Goal: Task Accomplishment & Management: Complete application form

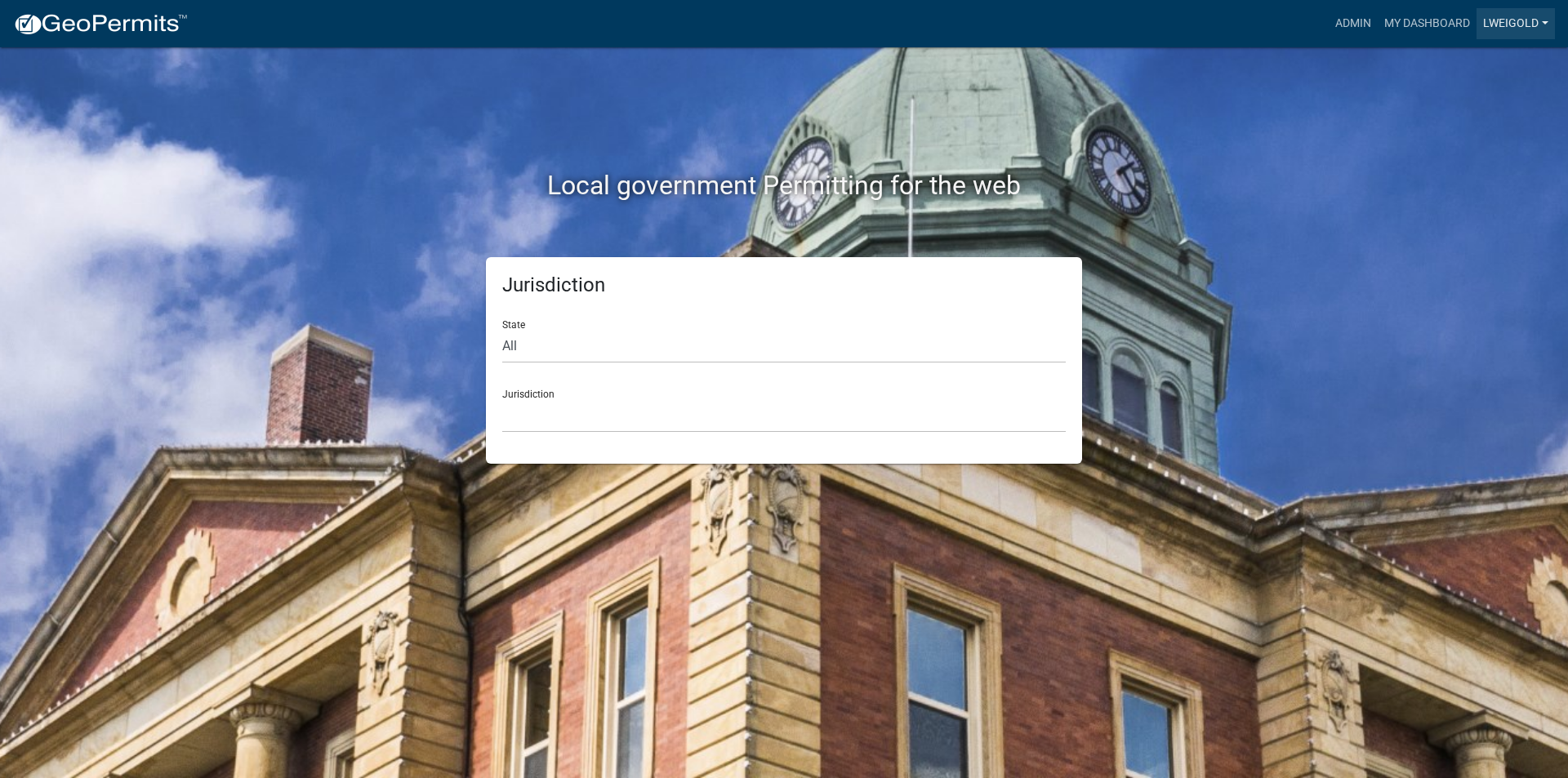
click at [821, 18] on link "lweigold" at bounding box center [1515, 23] width 78 height 31
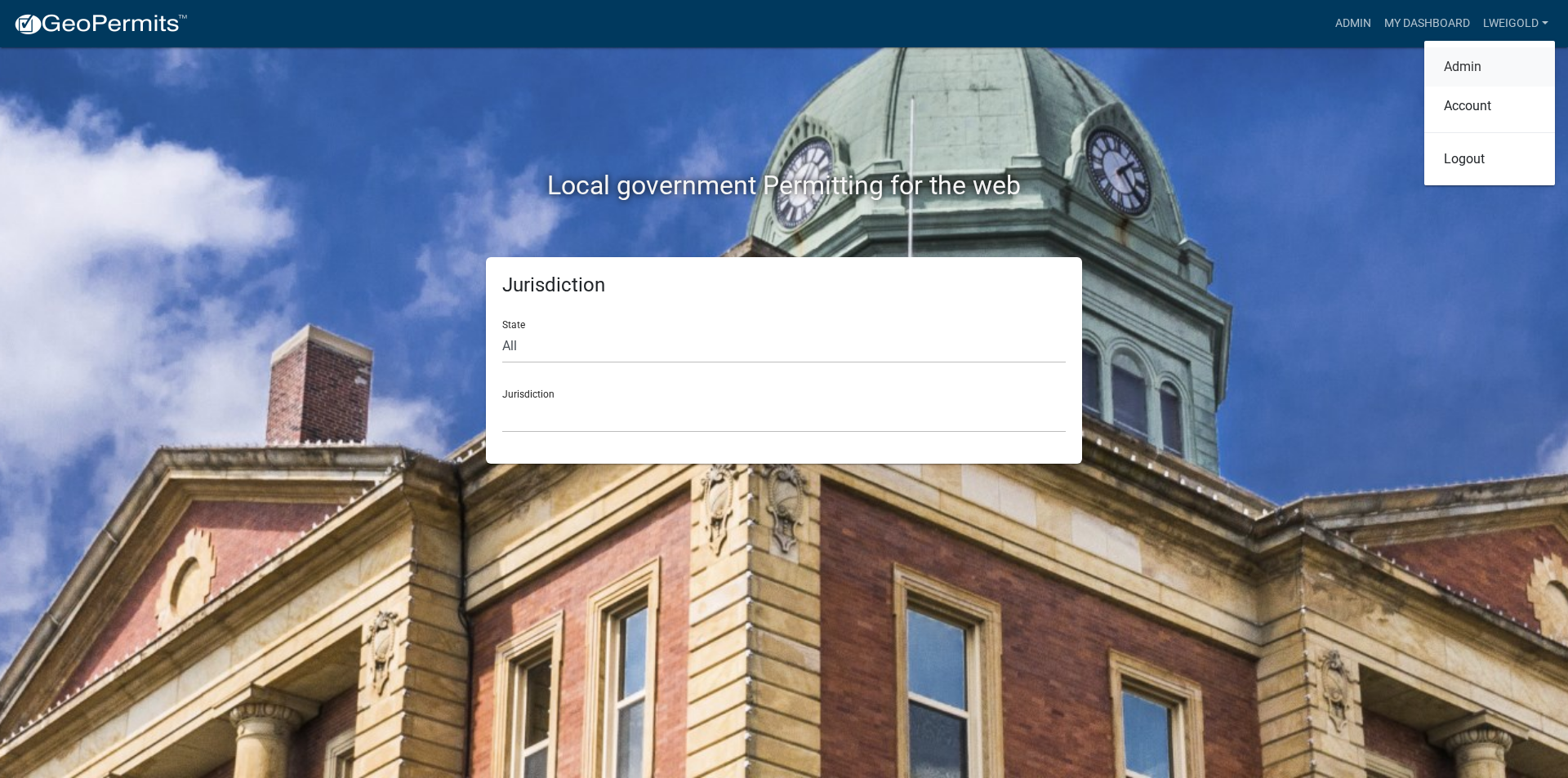
click at [821, 54] on link "Admin" at bounding box center [1489, 67] width 131 height 39
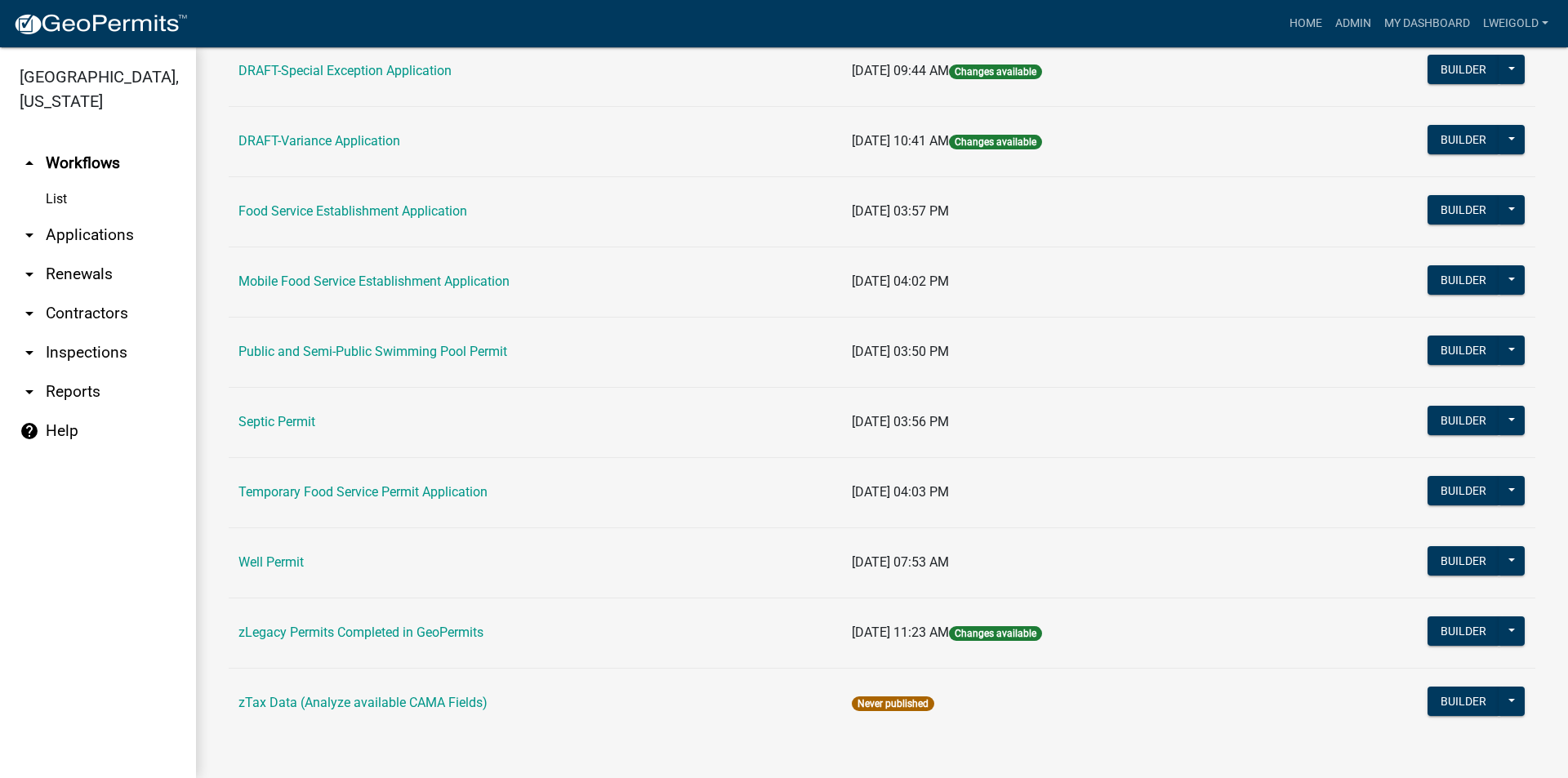
scroll to position [744, 0]
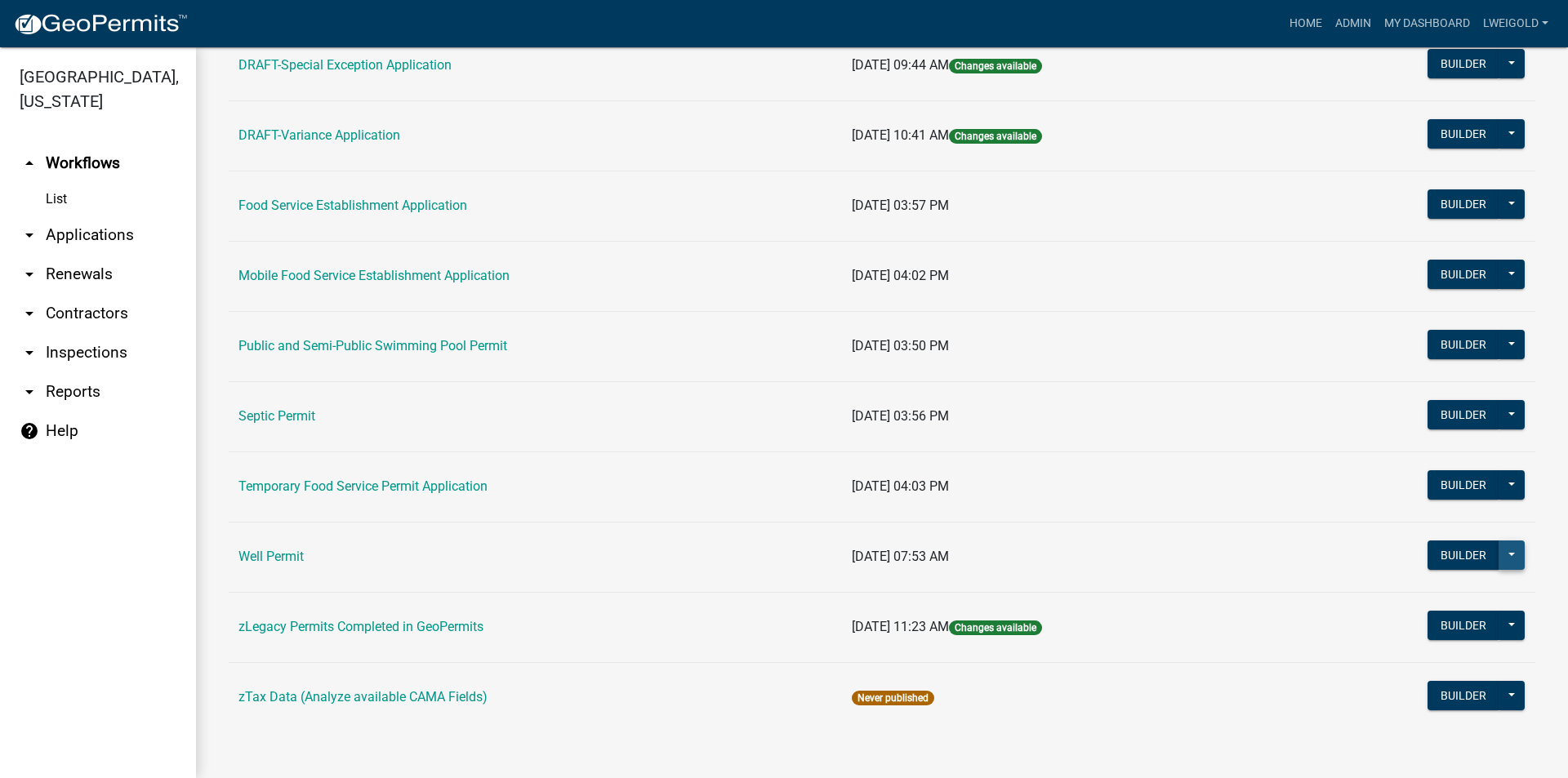
click at [821, 516] on button at bounding box center [1512, 555] width 26 height 30
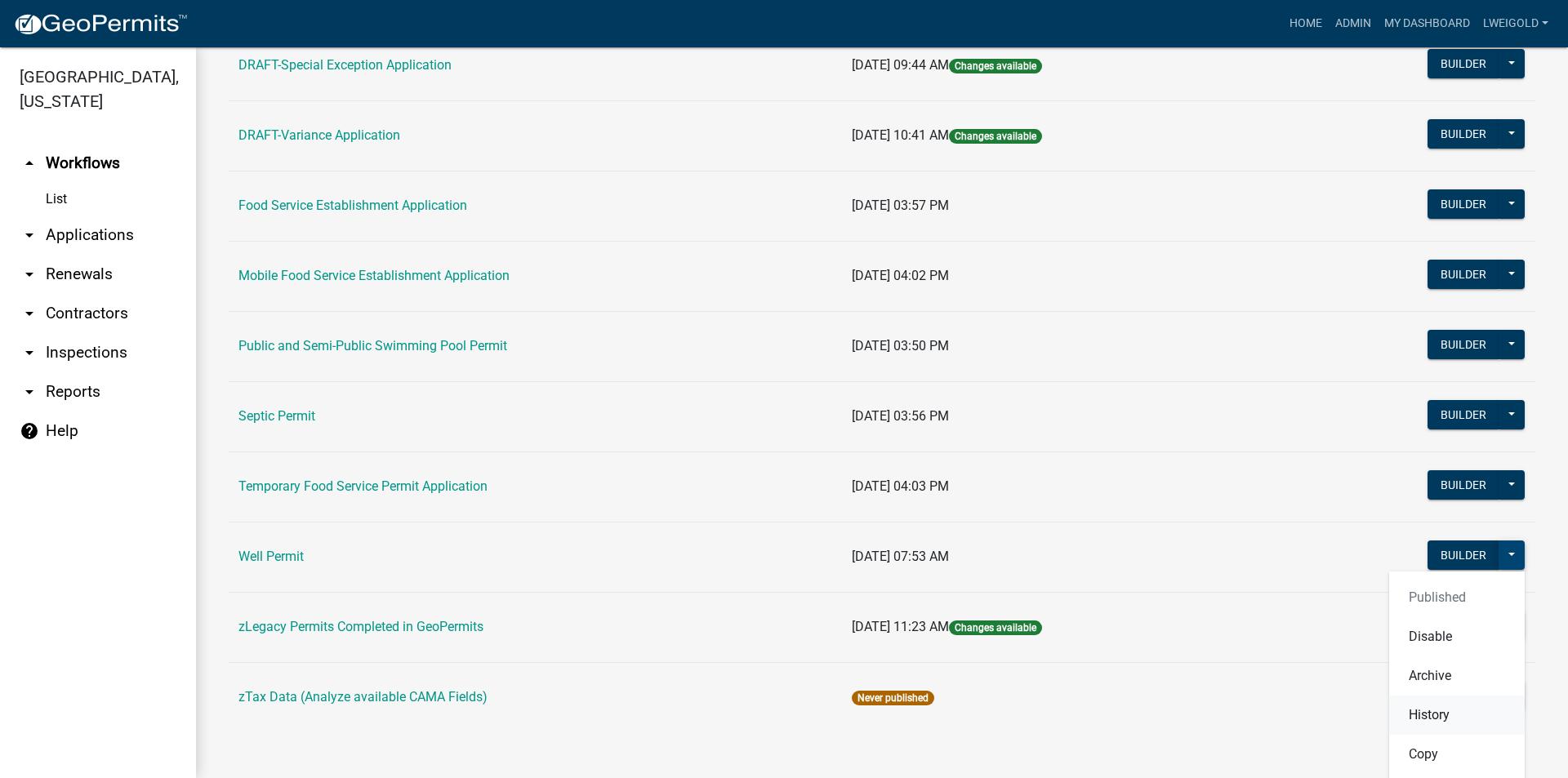
scroll to position [824, 0]
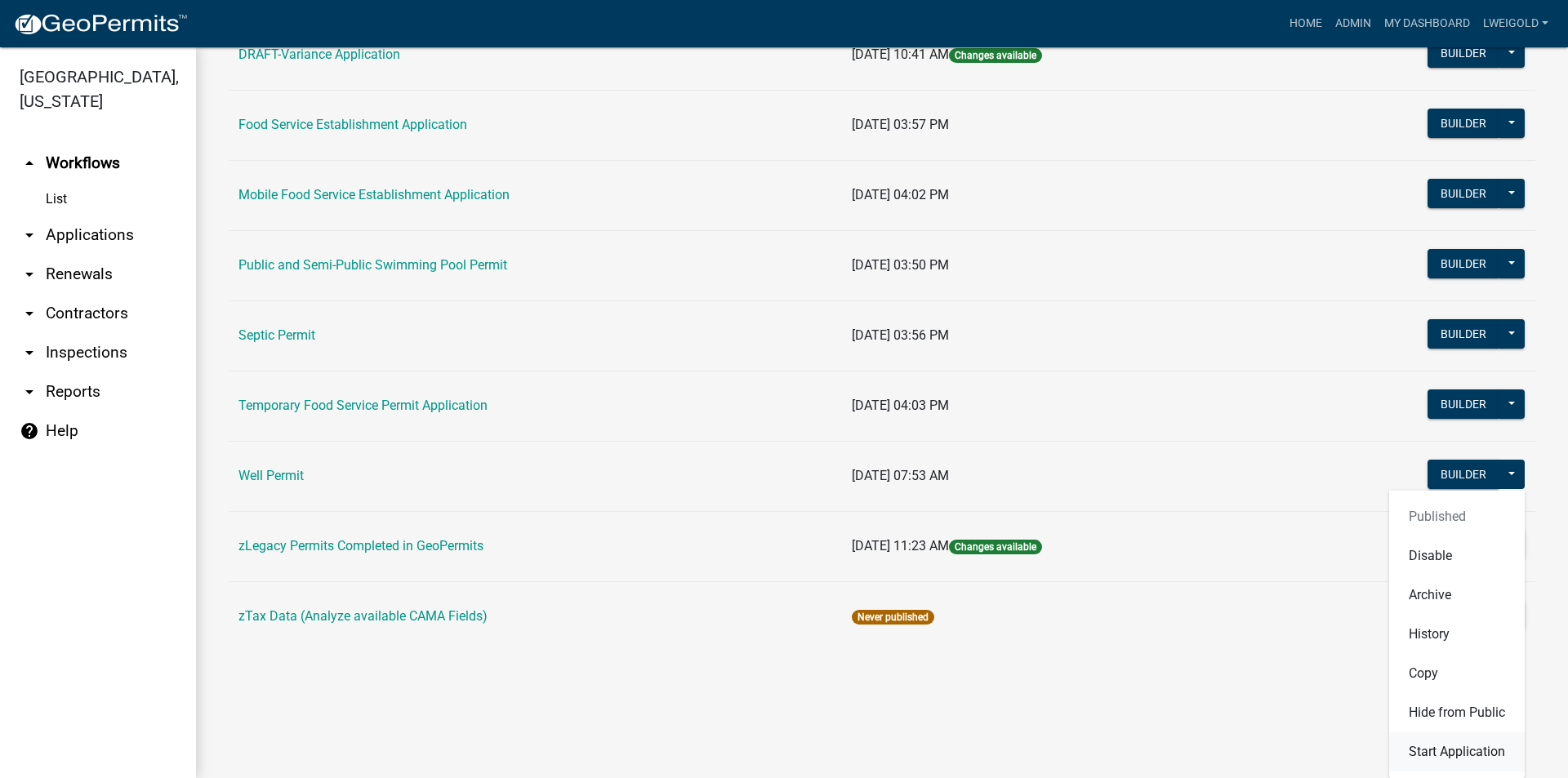
click at [821, 516] on button "Start Application" at bounding box center [1457, 752] width 136 height 39
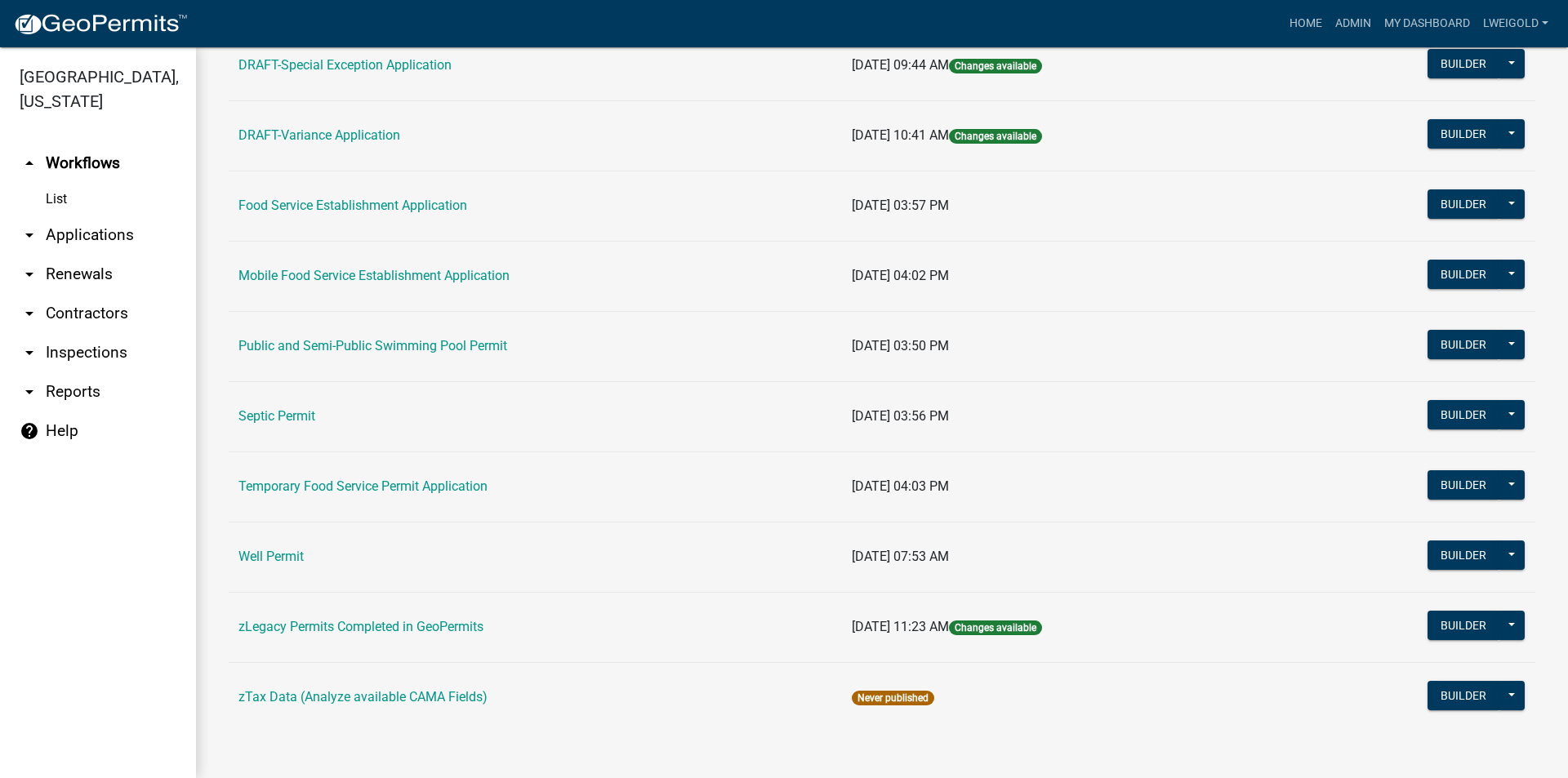
scroll to position [744, 0]
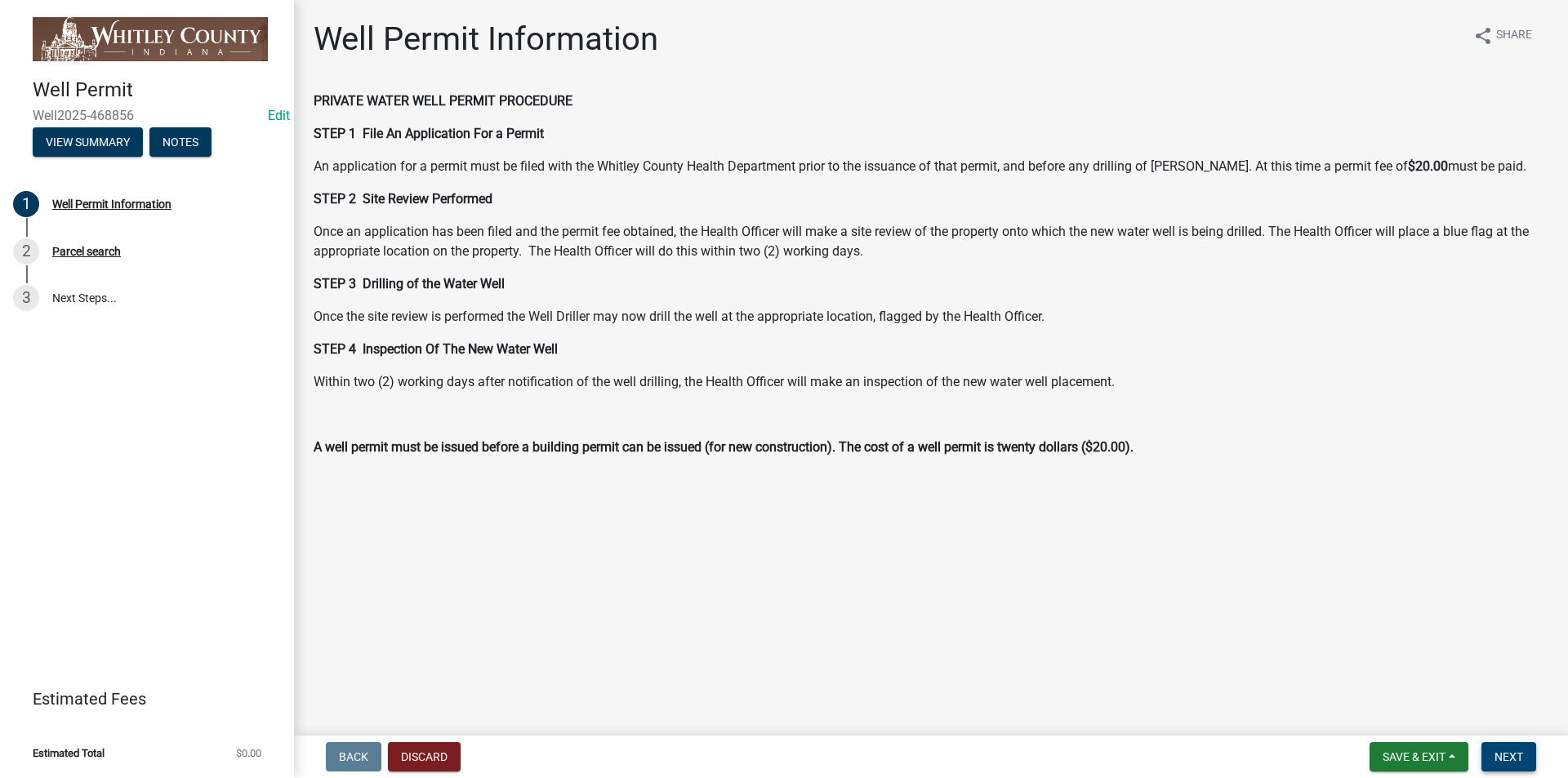
click at [821, 516] on span "Next" at bounding box center [1508, 756] width 29 height 13
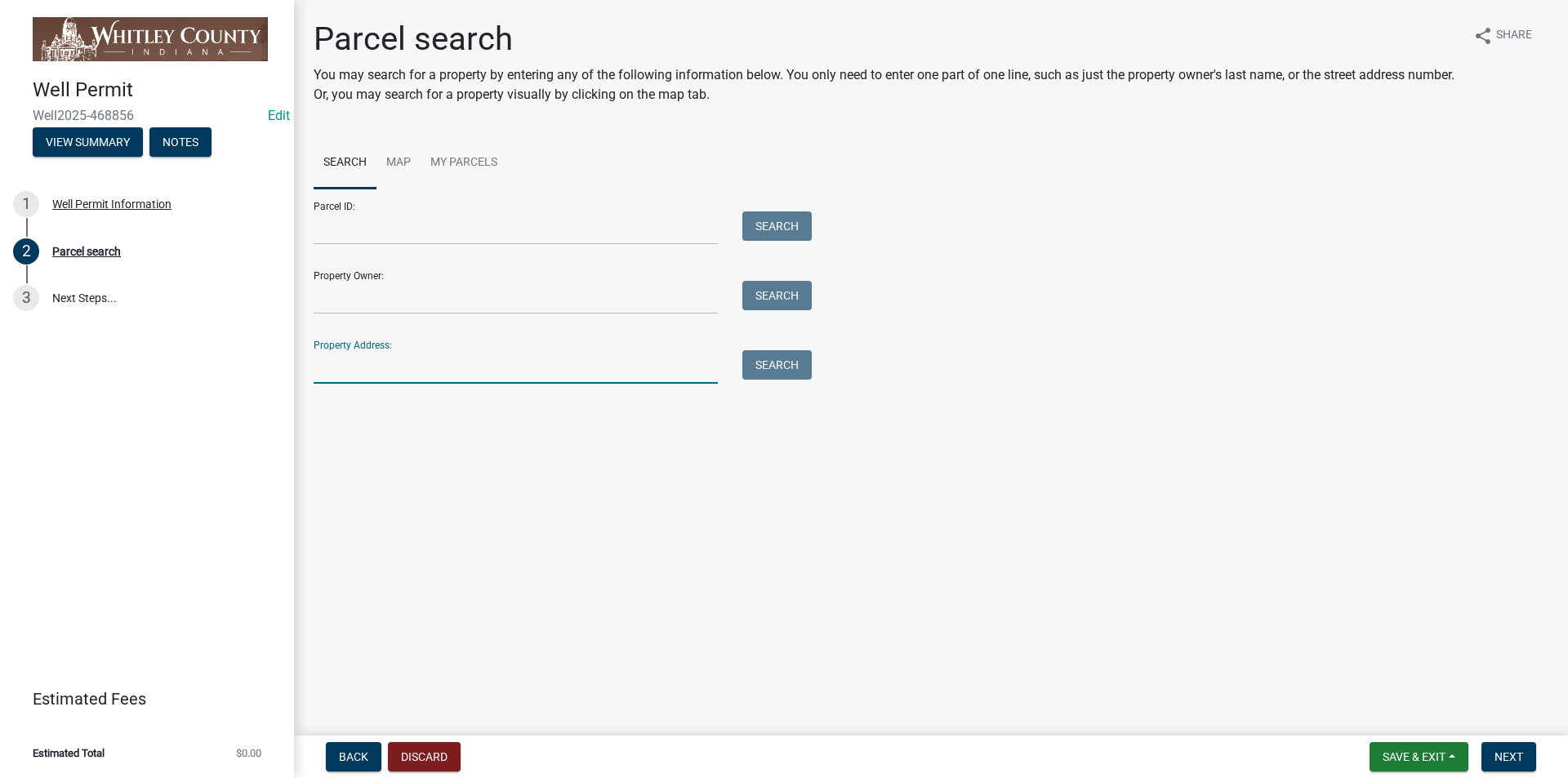
click at [325, 368] on input "Property Address:" at bounding box center [515, 367] width 405 height 33
type input "3715 E"
click at [773, 369] on button "Search" at bounding box center [777, 365] width 69 height 30
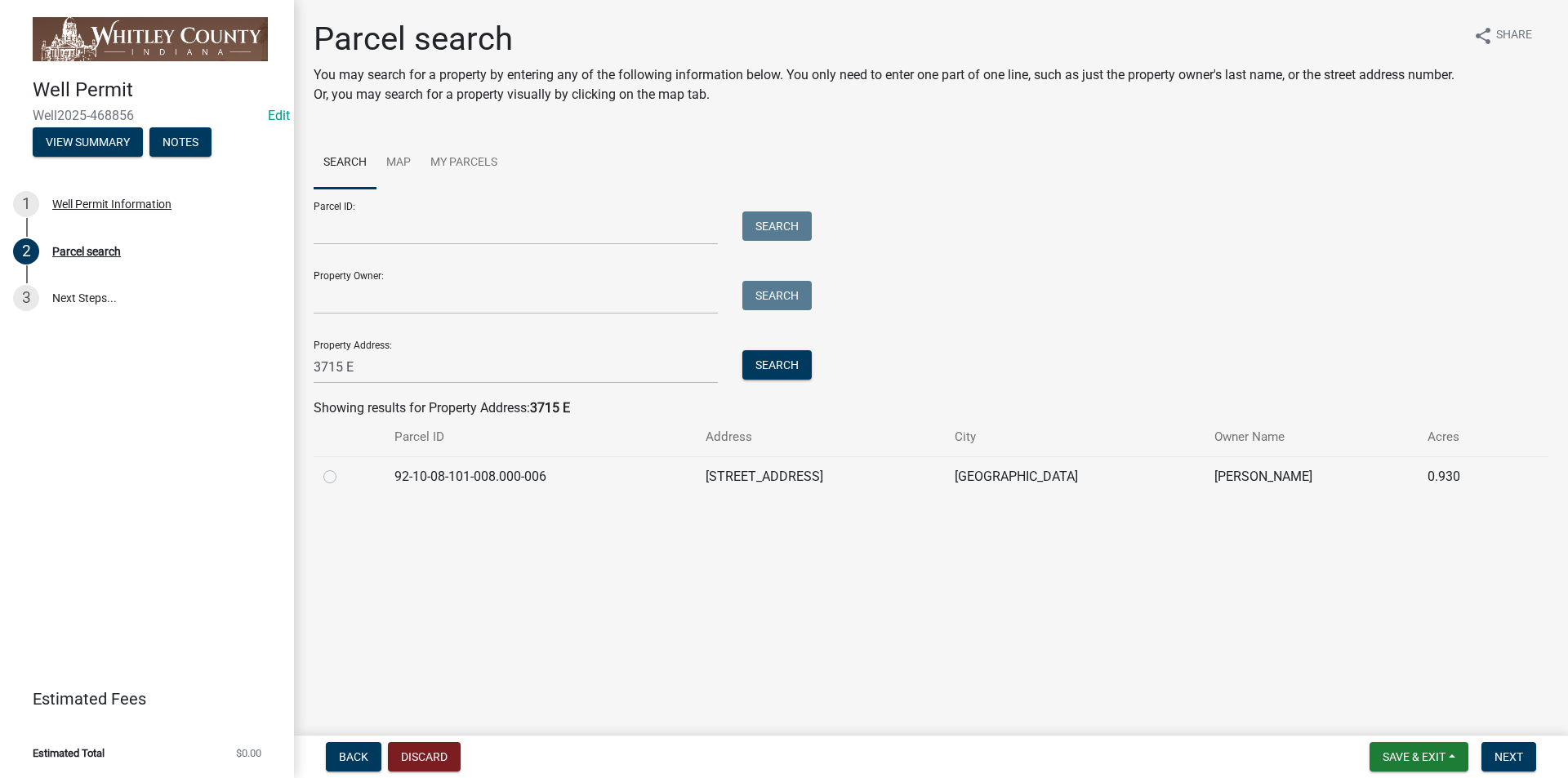
click at [343, 467] on label at bounding box center [343, 467] width 0 height 0
click at [343, 476] on input "radio" at bounding box center [348, 472] width 11 height 11
radio input "true"
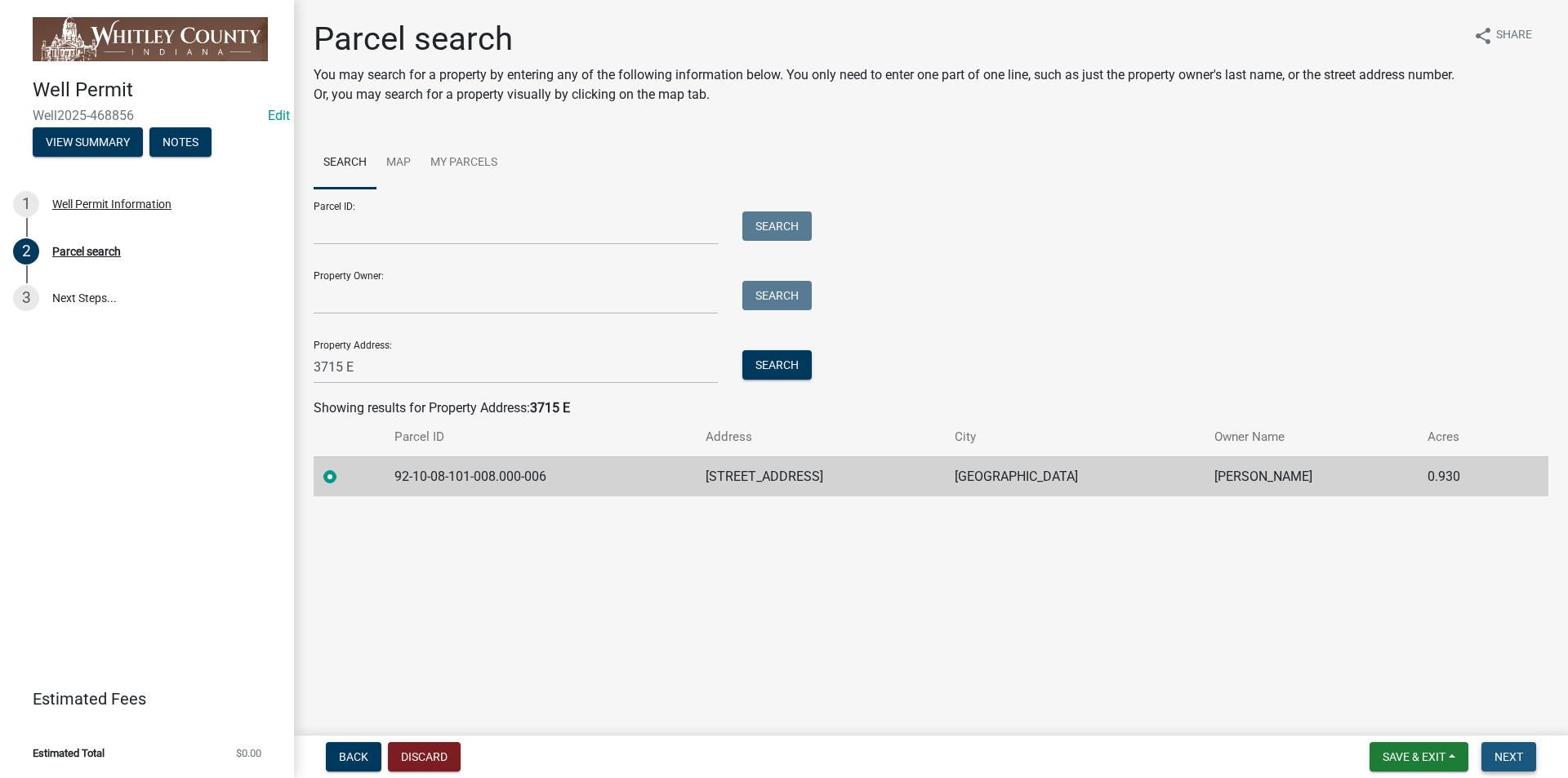
click at [821, 516] on span "Next" at bounding box center [1508, 756] width 29 height 13
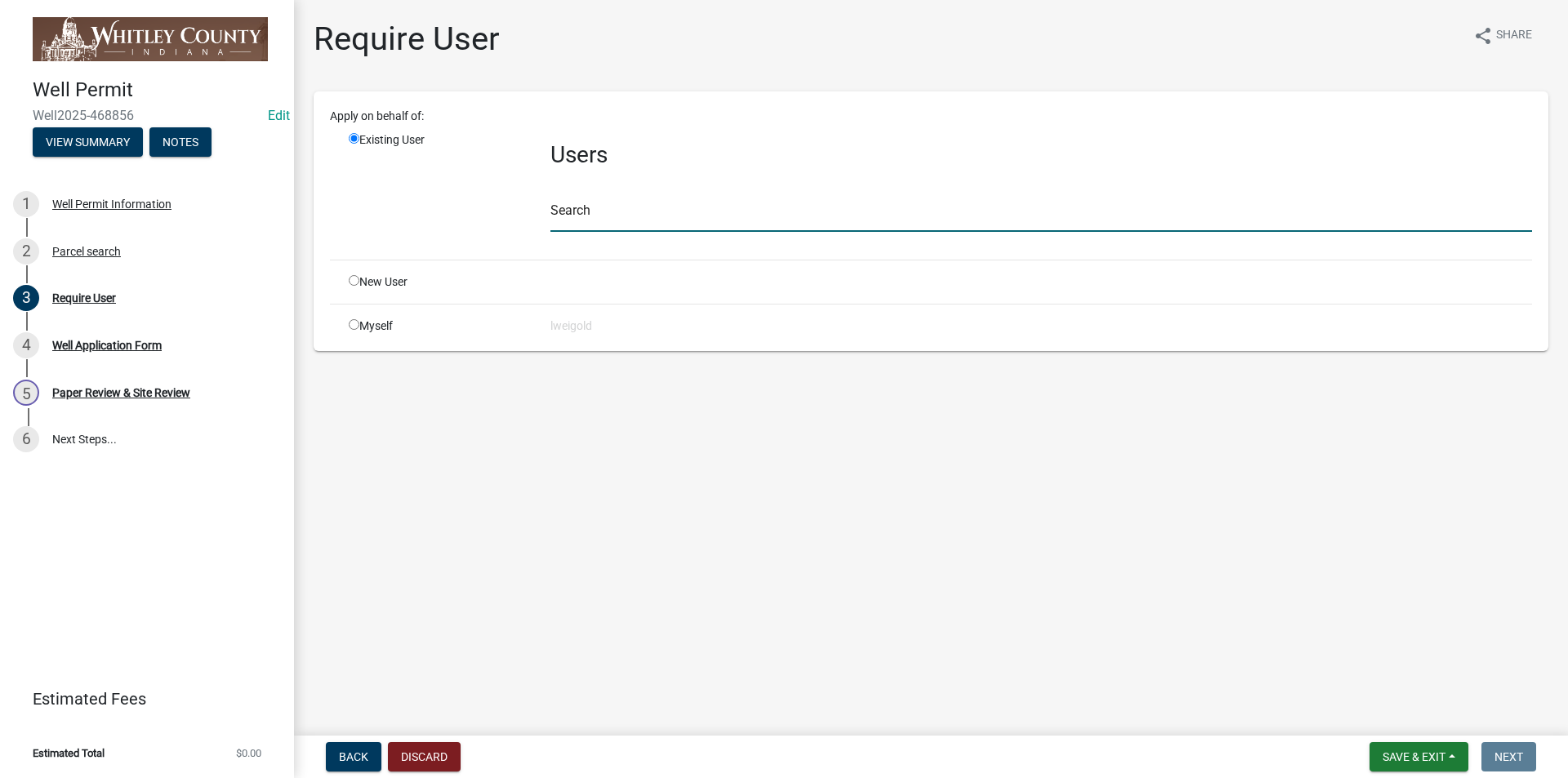
click at [572, 219] on input "text" at bounding box center [1041, 215] width 982 height 33
type input "WhitleyH"
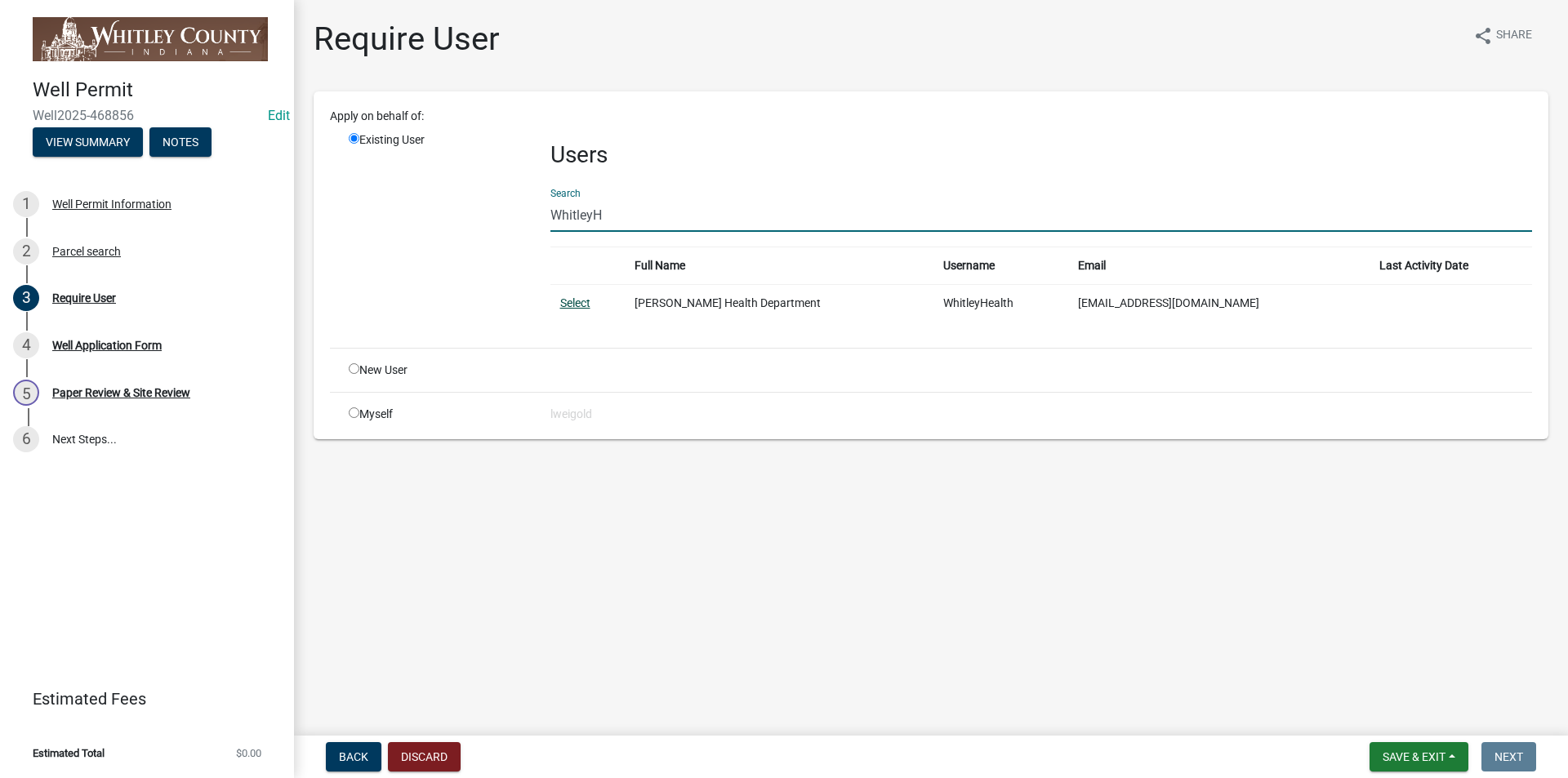
click at [571, 304] on link "Select" at bounding box center [576, 303] width 30 height 13
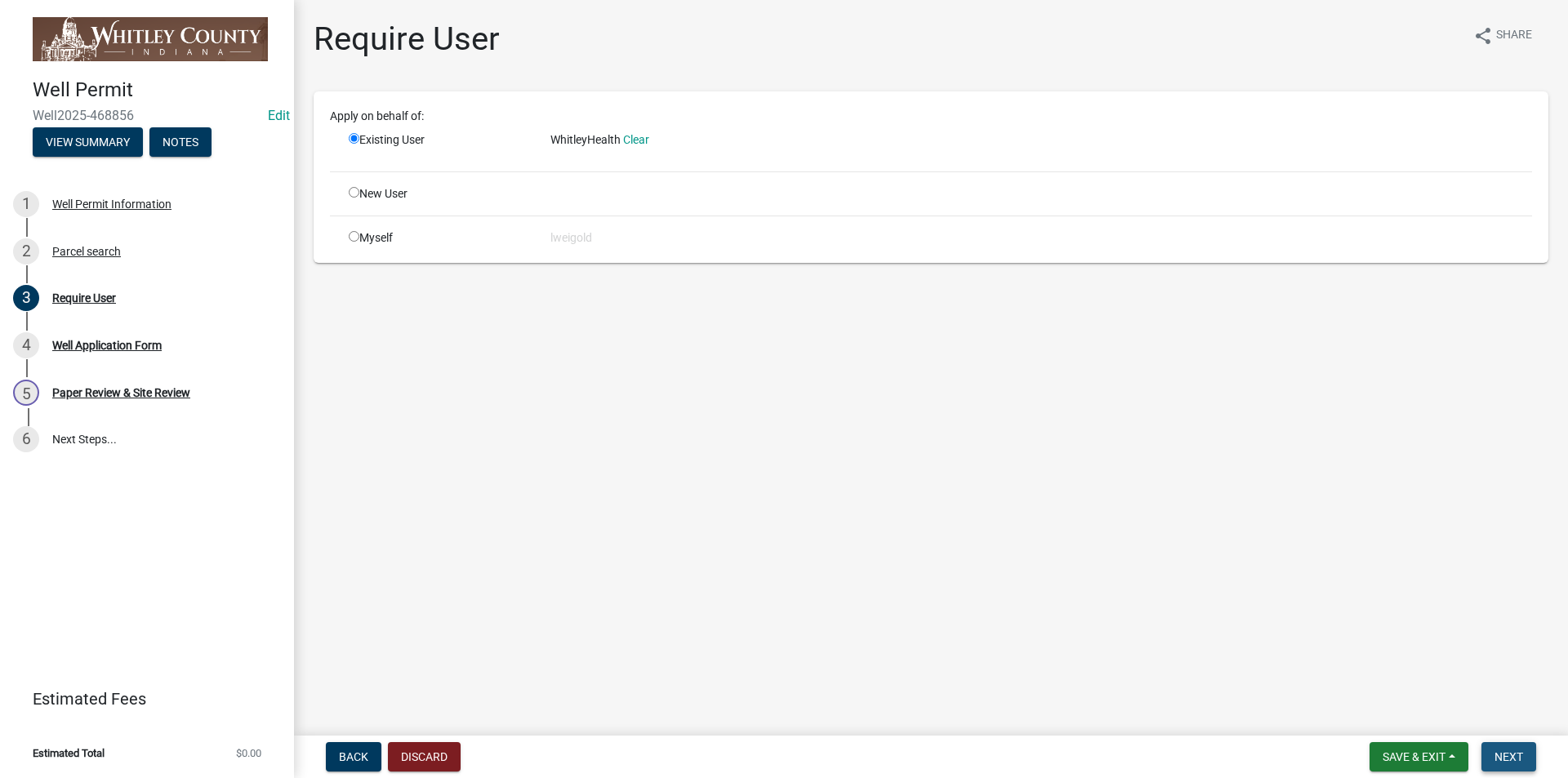
click at [821, 516] on span "Next" at bounding box center [1508, 756] width 29 height 13
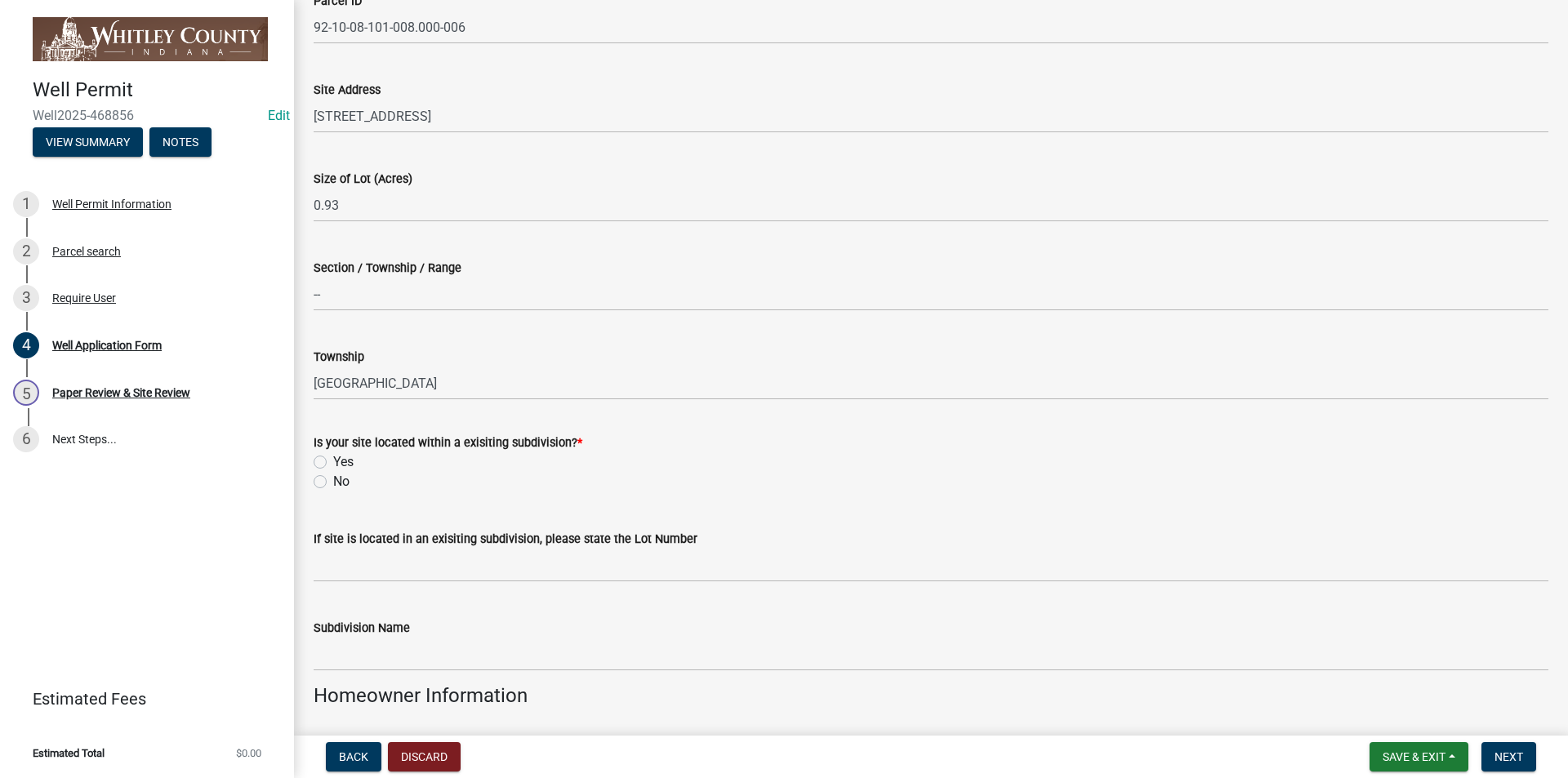
scroll to position [245, 0]
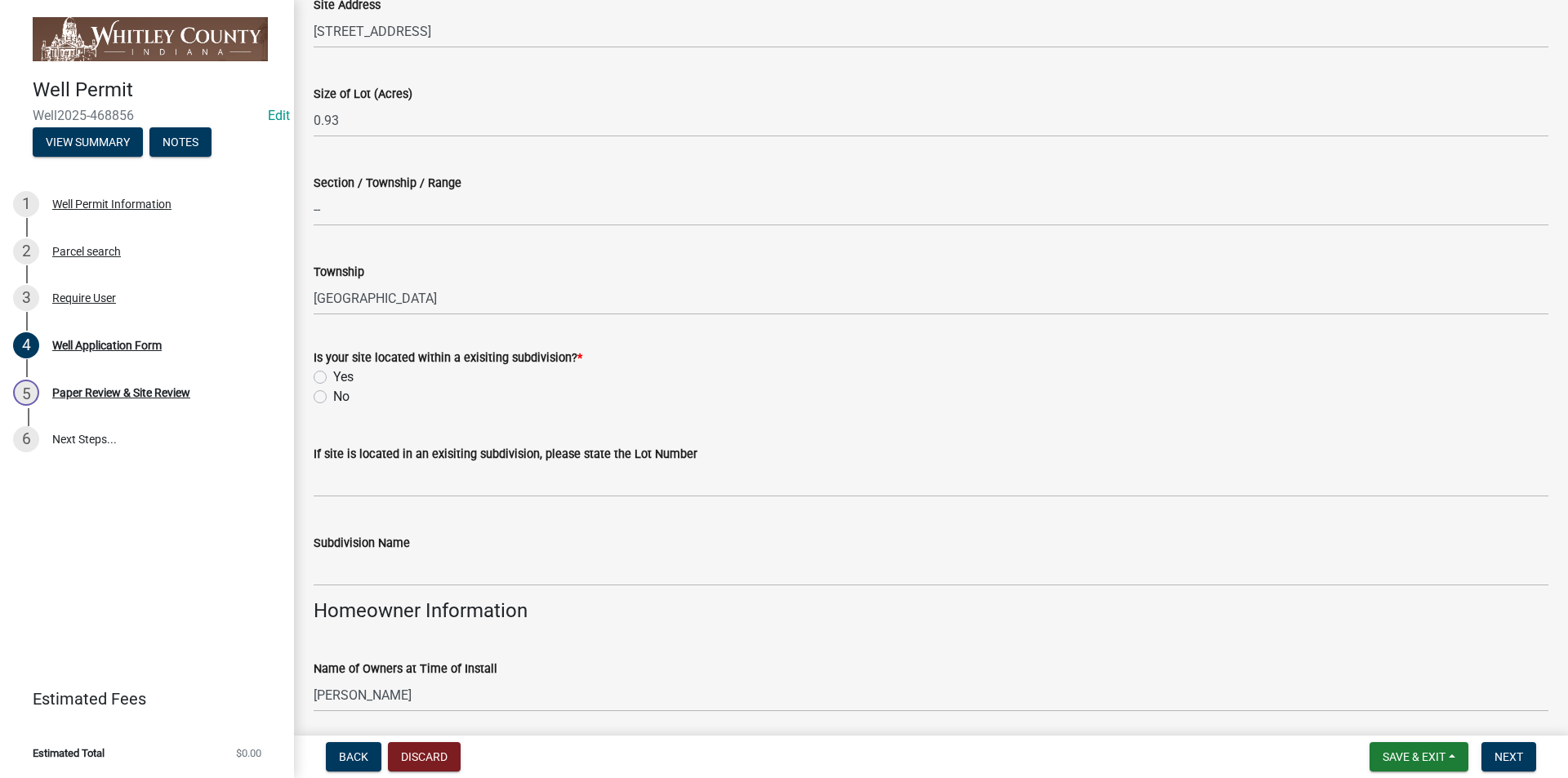
click at [333, 395] on label "No" at bounding box center [341, 396] width 17 height 19
click at [333, 395] on input "No" at bounding box center [339, 392] width 11 height 11
radio input "true"
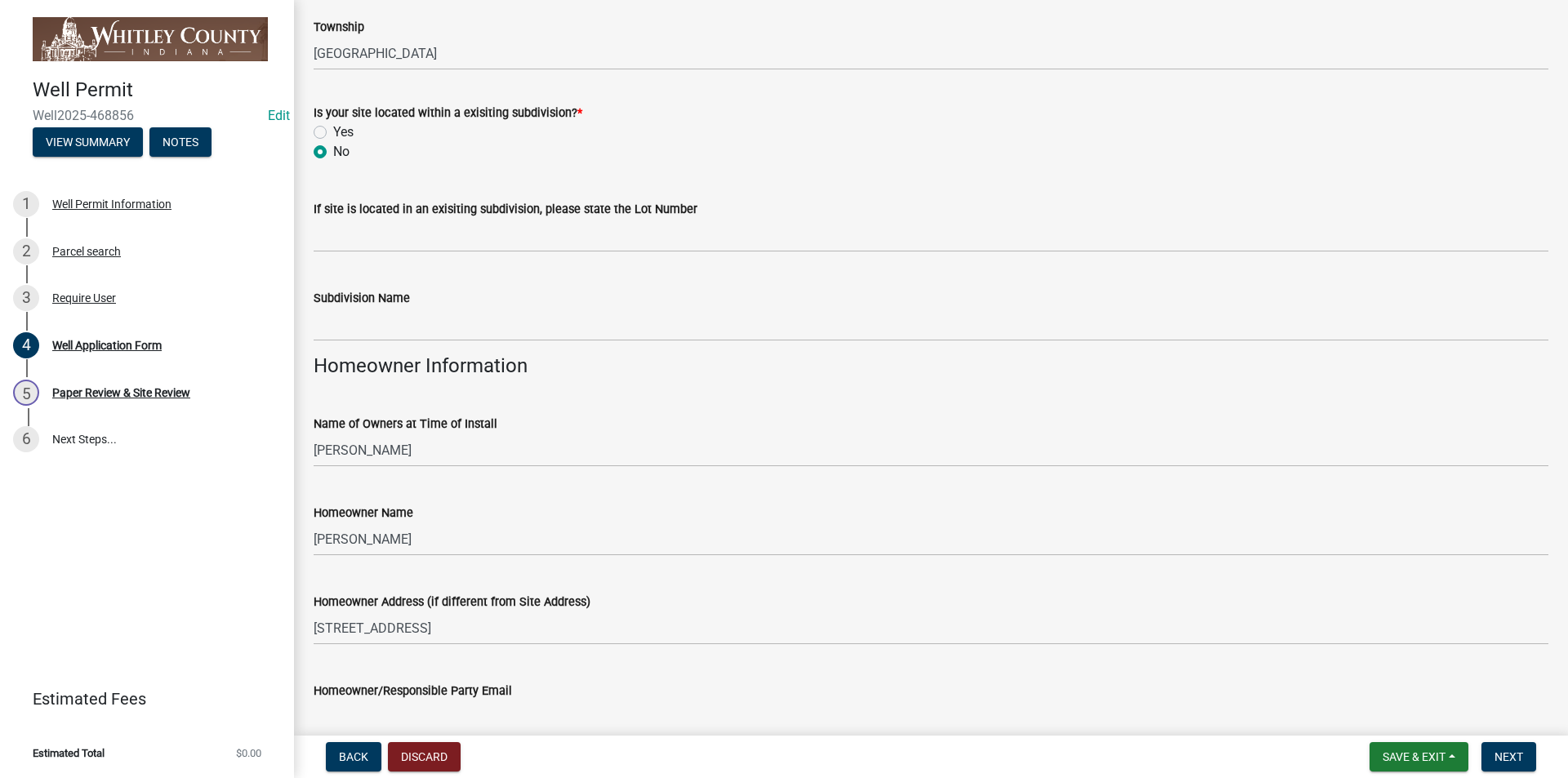
scroll to position [653, 0]
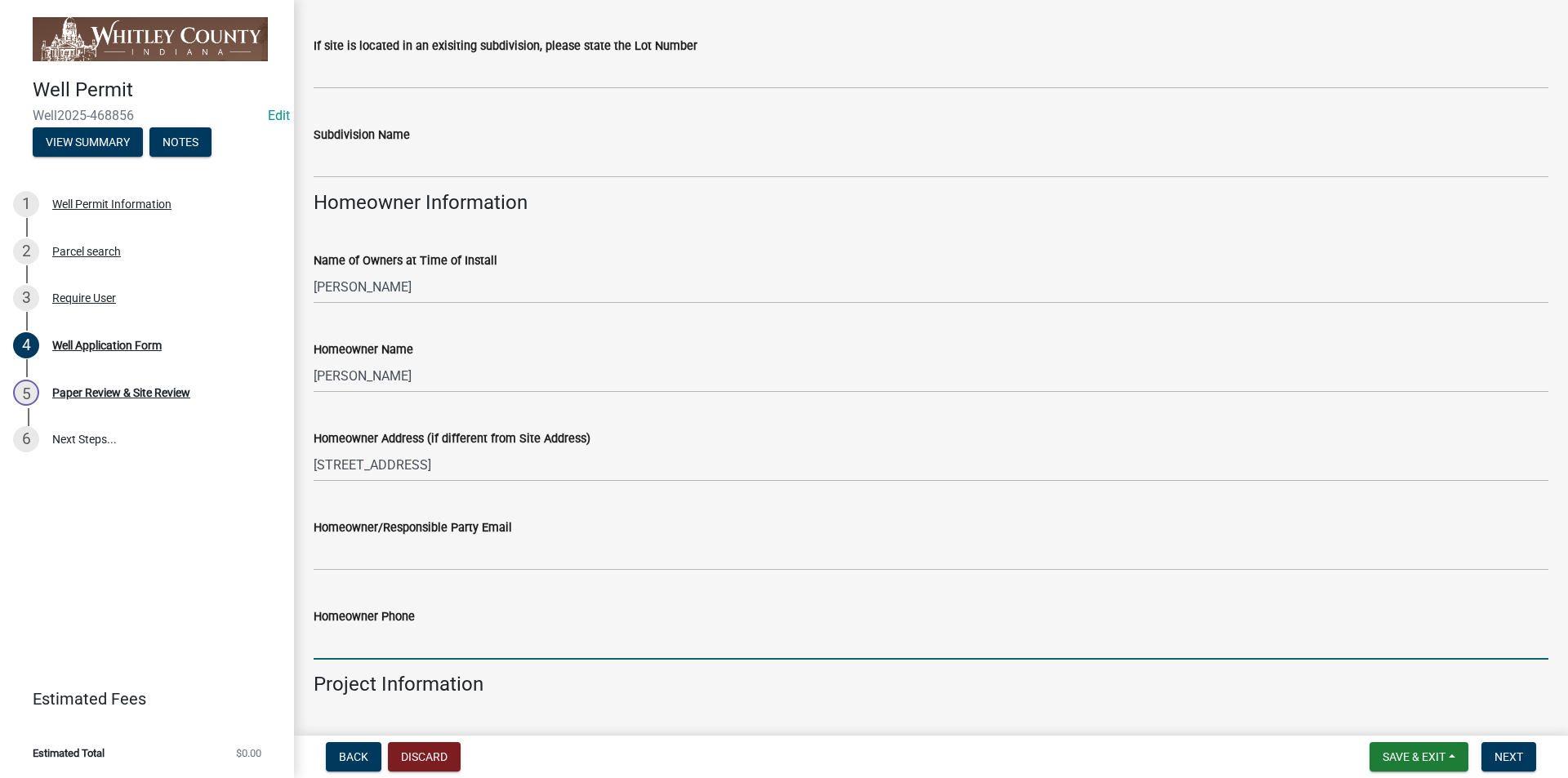
click at [327, 516] on input "Homeowner Phone" at bounding box center [930, 643] width 1235 height 33
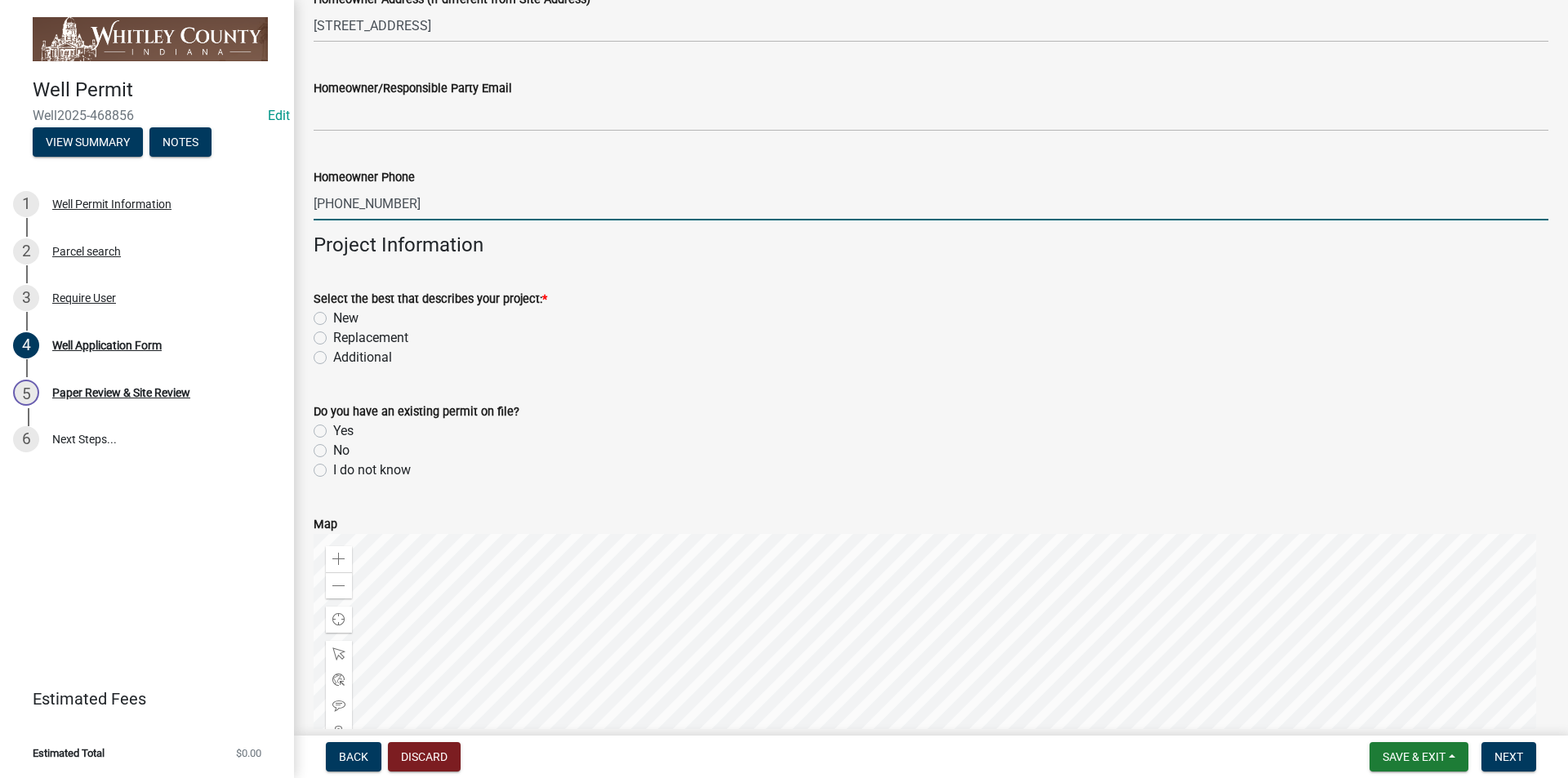
scroll to position [1143, 0]
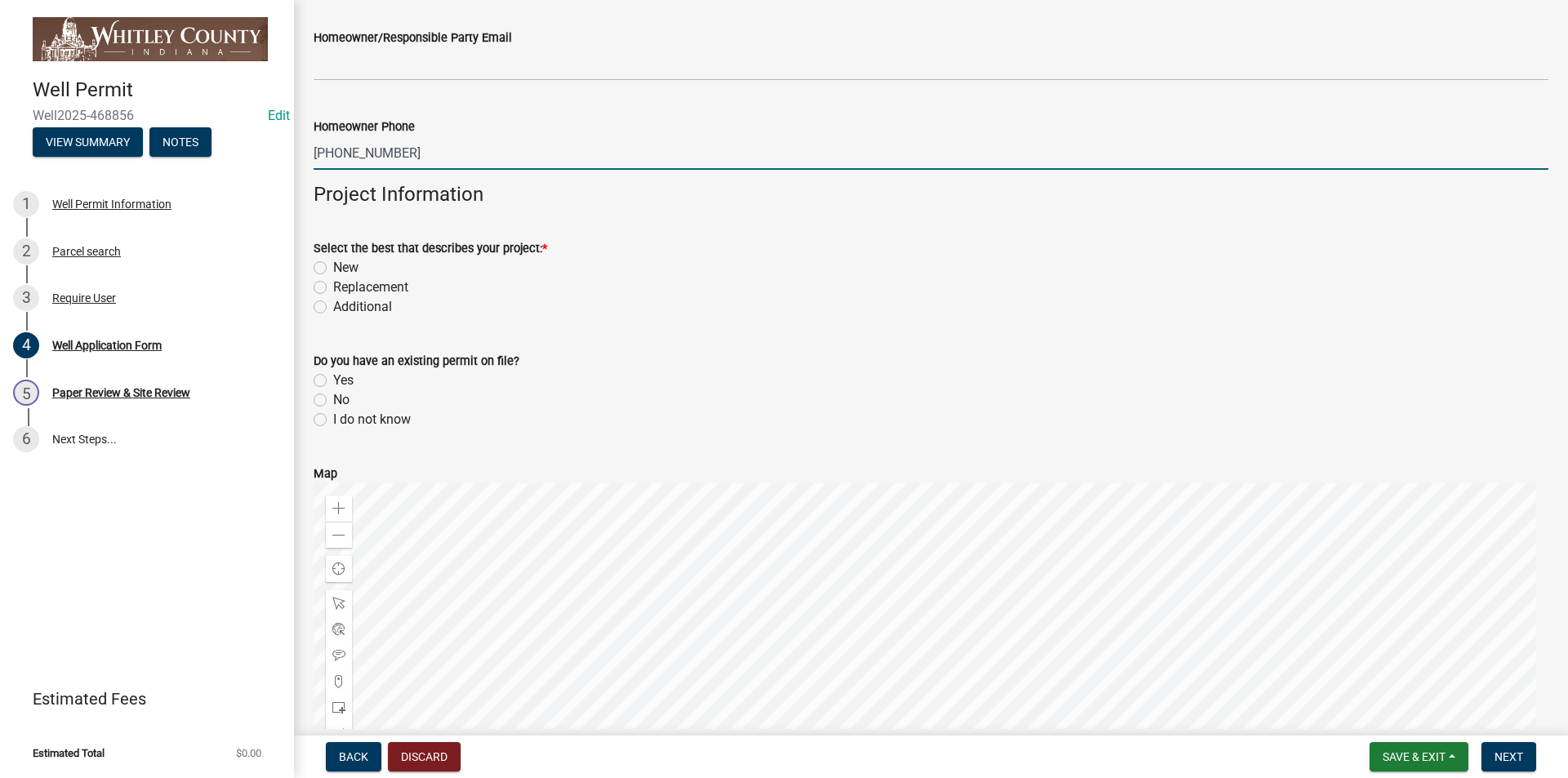
type input "[PHONE_NUMBER]"
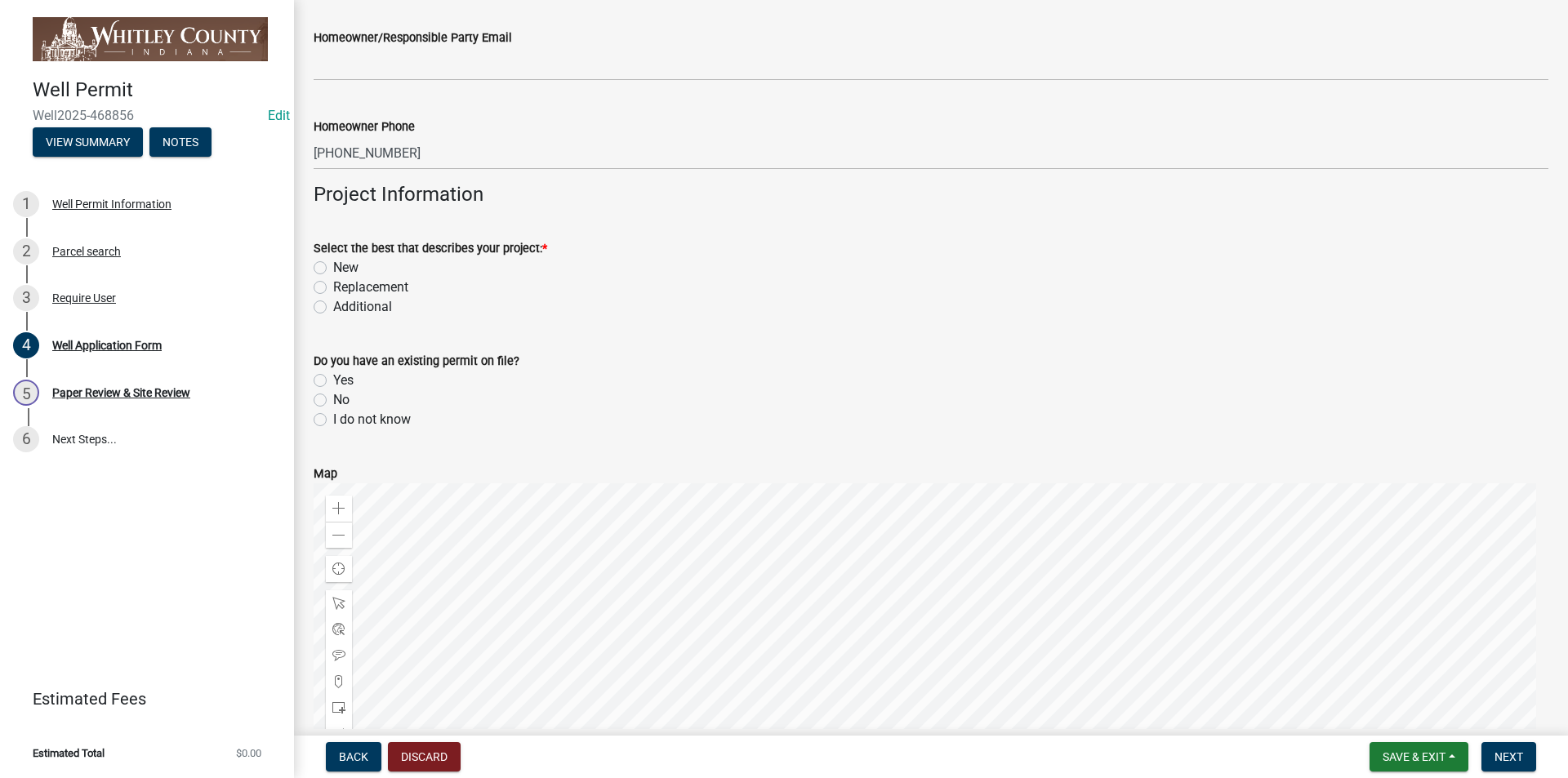
click at [333, 285] on label "Replacement" at bounding box center [371, 287] width 75 height 19
click at [333, 285] on input "Replacement" at bounding box center [339, 282] width 11 height 11
radio input "true"
click at [333, 397] on label "No" at bounding box center [341, 400] width 17 height 19
click at [333, 397] on input "No" at bounding box center [339, 396] width 11 height 11
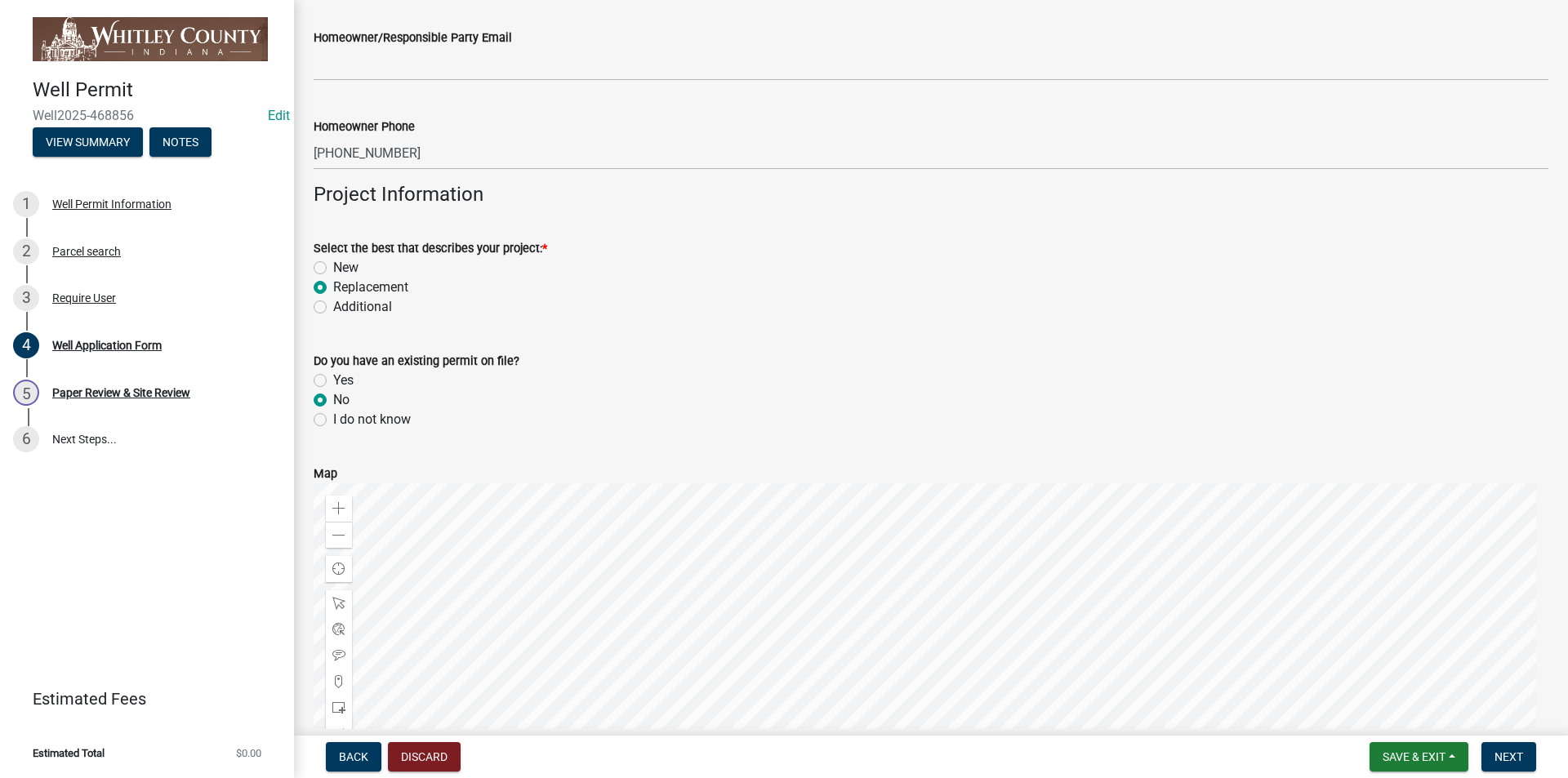
radio input "true"
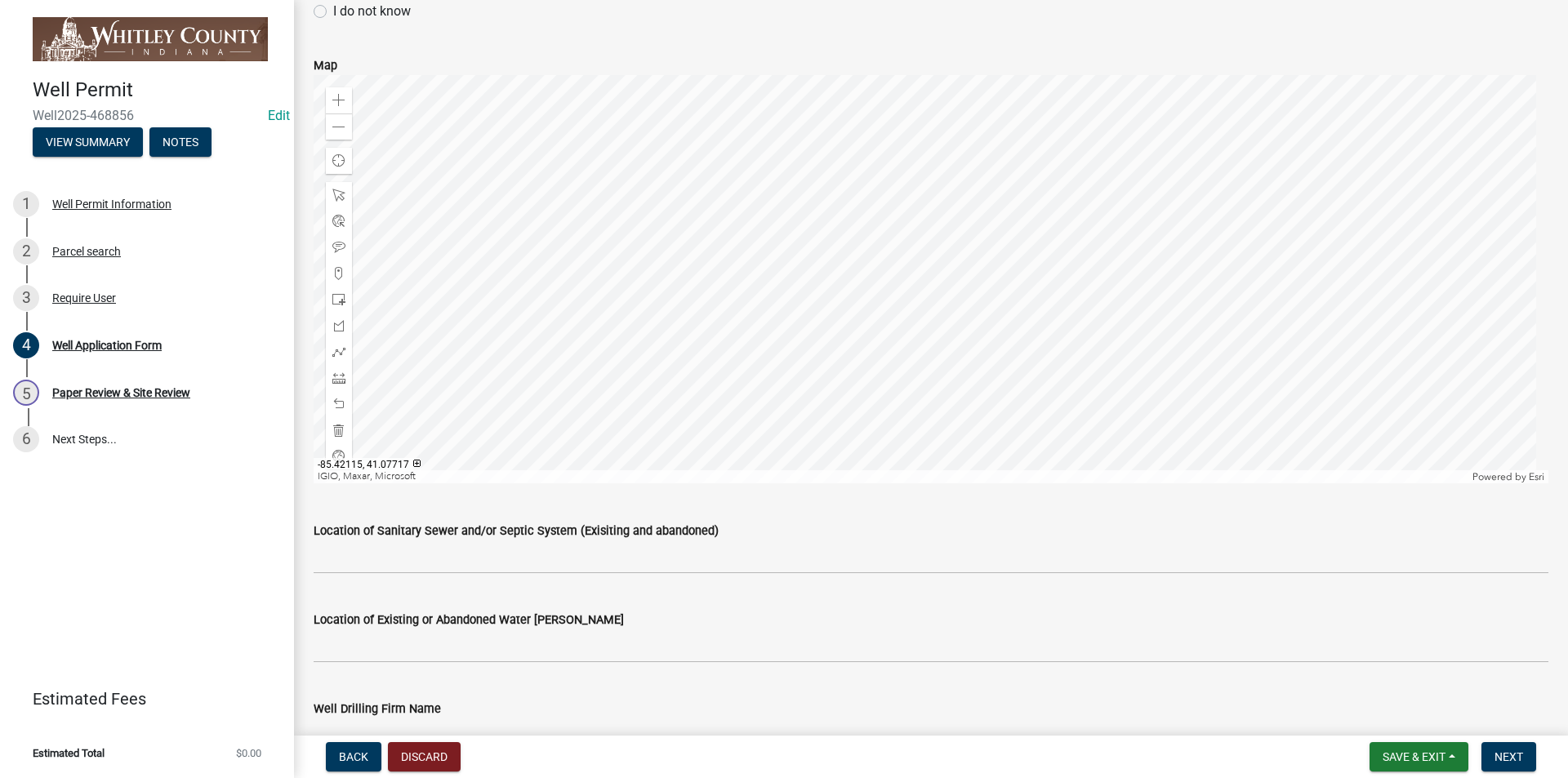
scroll to position [1633, 0]
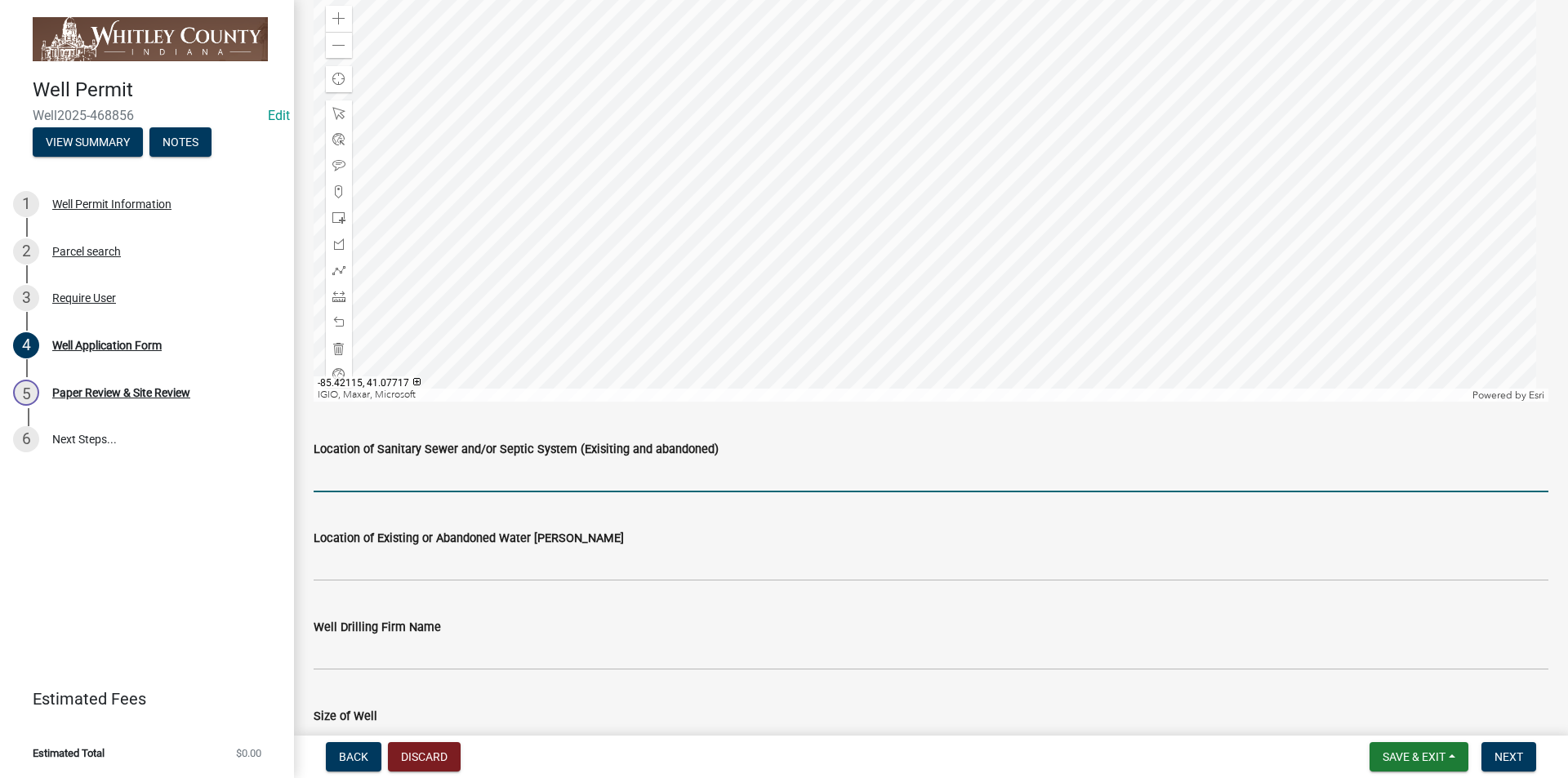
click at [330, 470] on input "Location of Sanitary Sewer and/or Septic System (Exisiting and abandoned)" at bounding box center [930, 475] width 1235 height 33
type input "back left center of house"
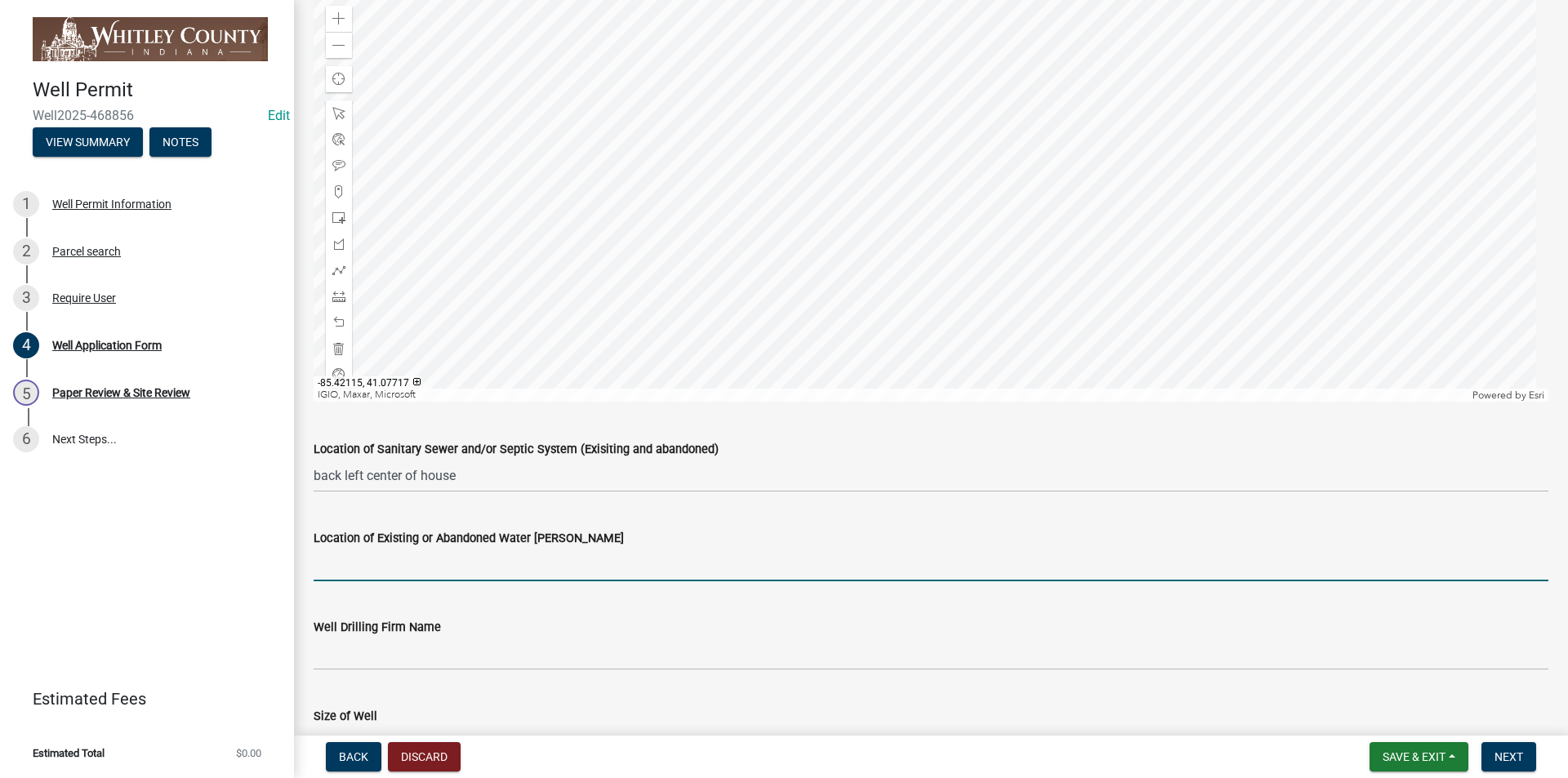
click at [331, 516] on input "Location of Existing or Abandoned Water [PERSON_NAME]" at bounding box center [930, 565] width 1235 height 33
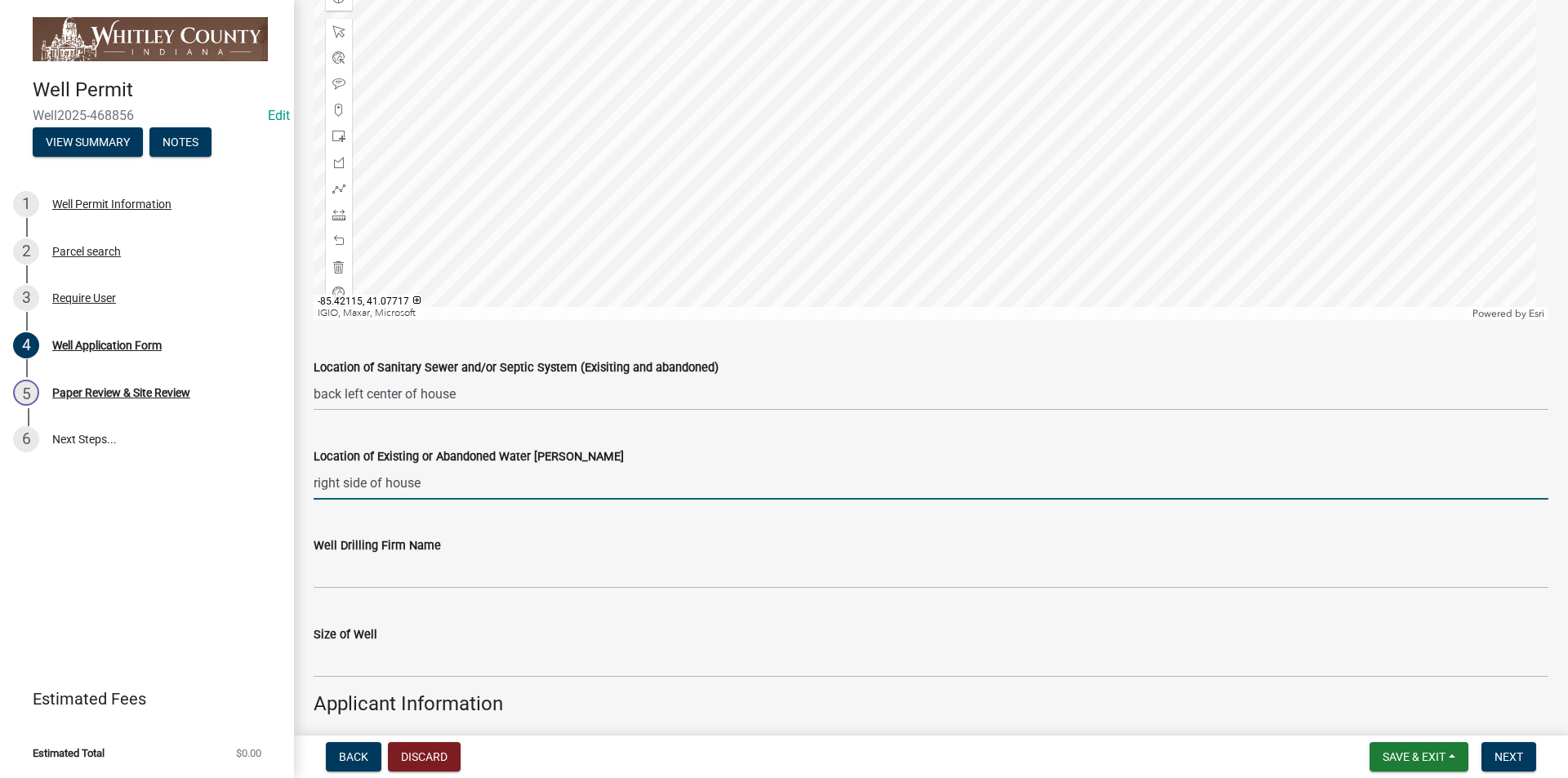
type input "right side of house"
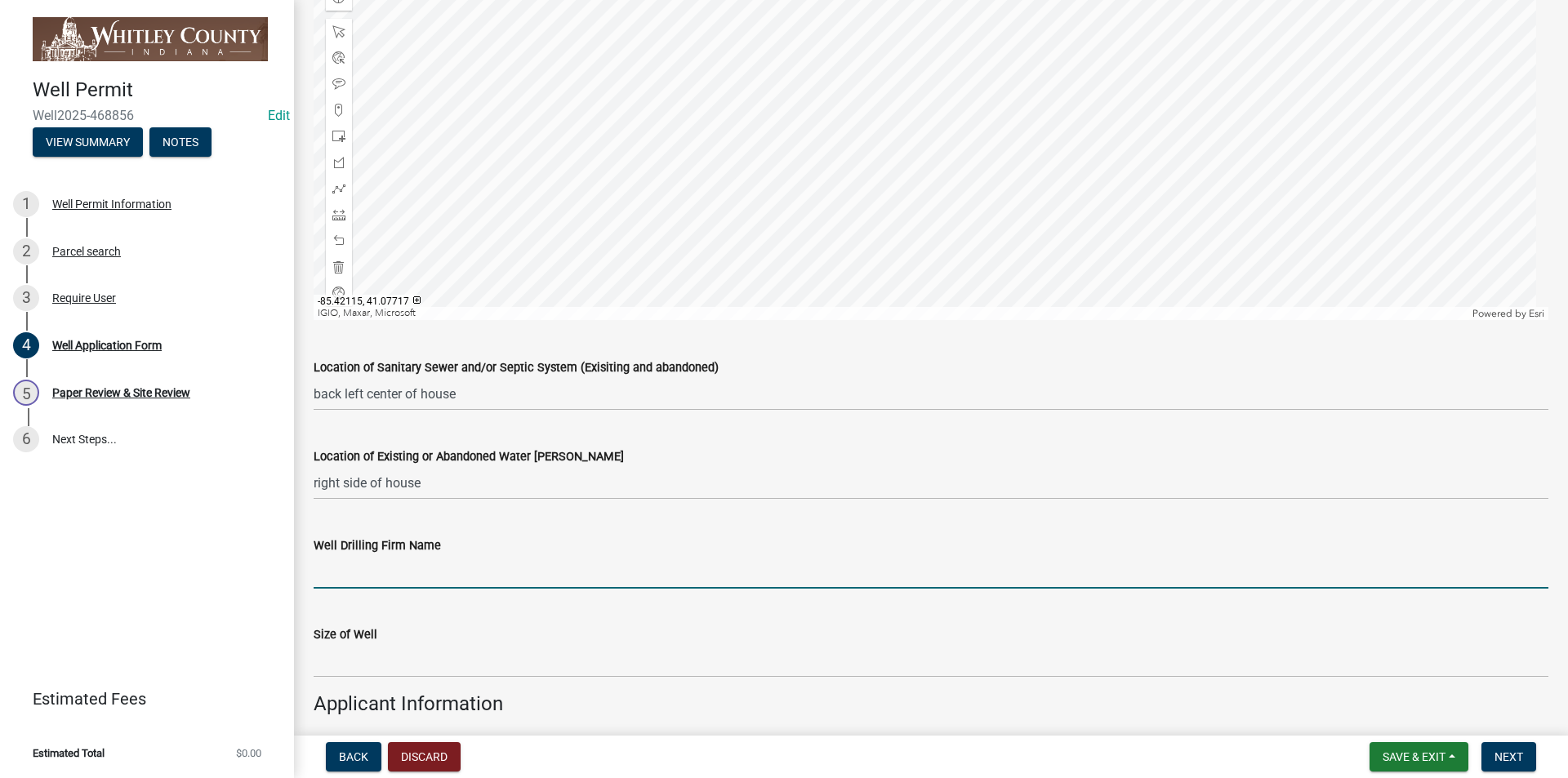
click at [359, 516] on input "Well Drilling Firm Name" at bounding box center [930, 572] width 1235 height 33
type input "G & K Well Drilling"
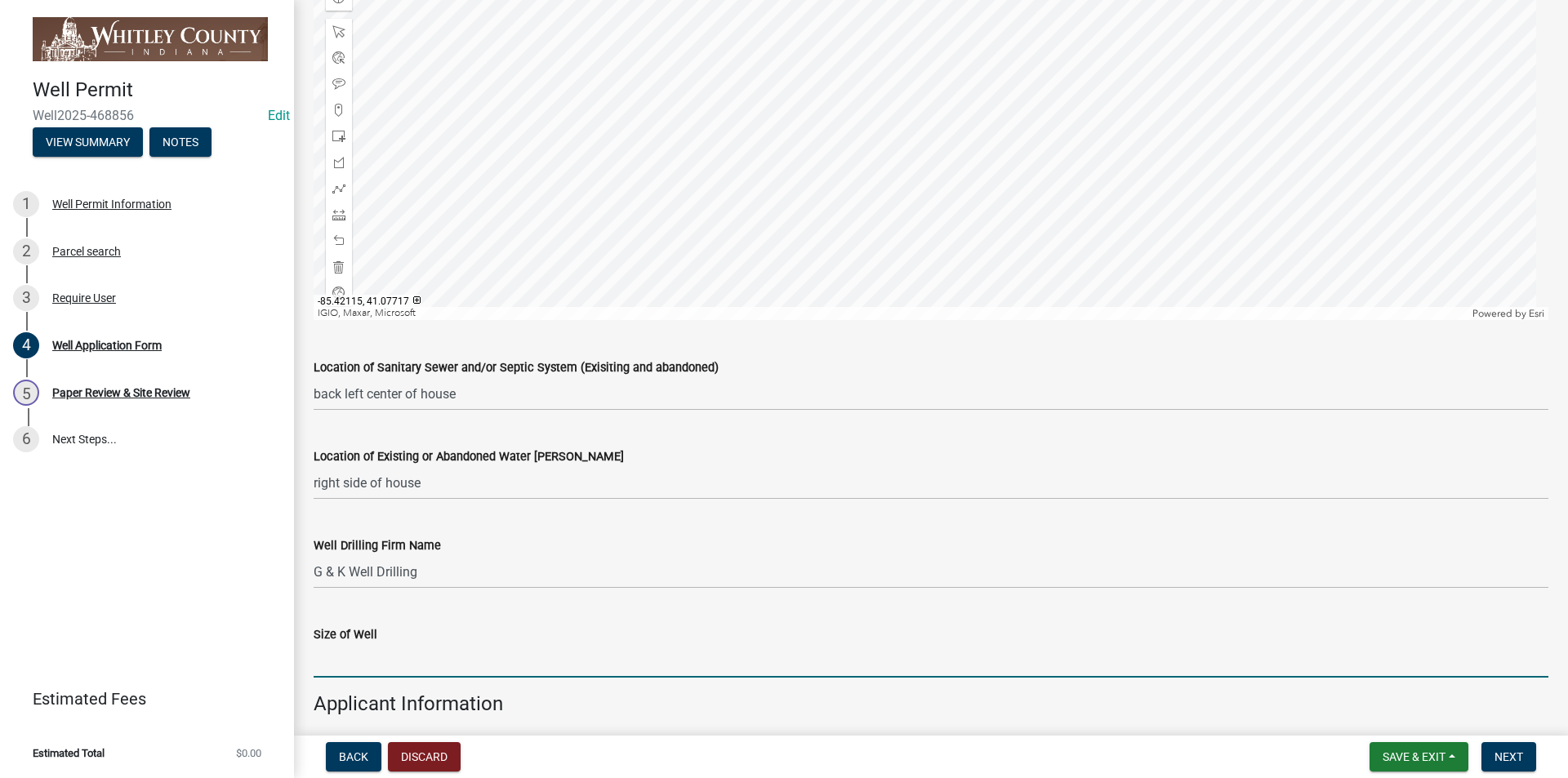
click at [319, 516] on input "text" at bounding box center [930, 660] width 1235 height 33
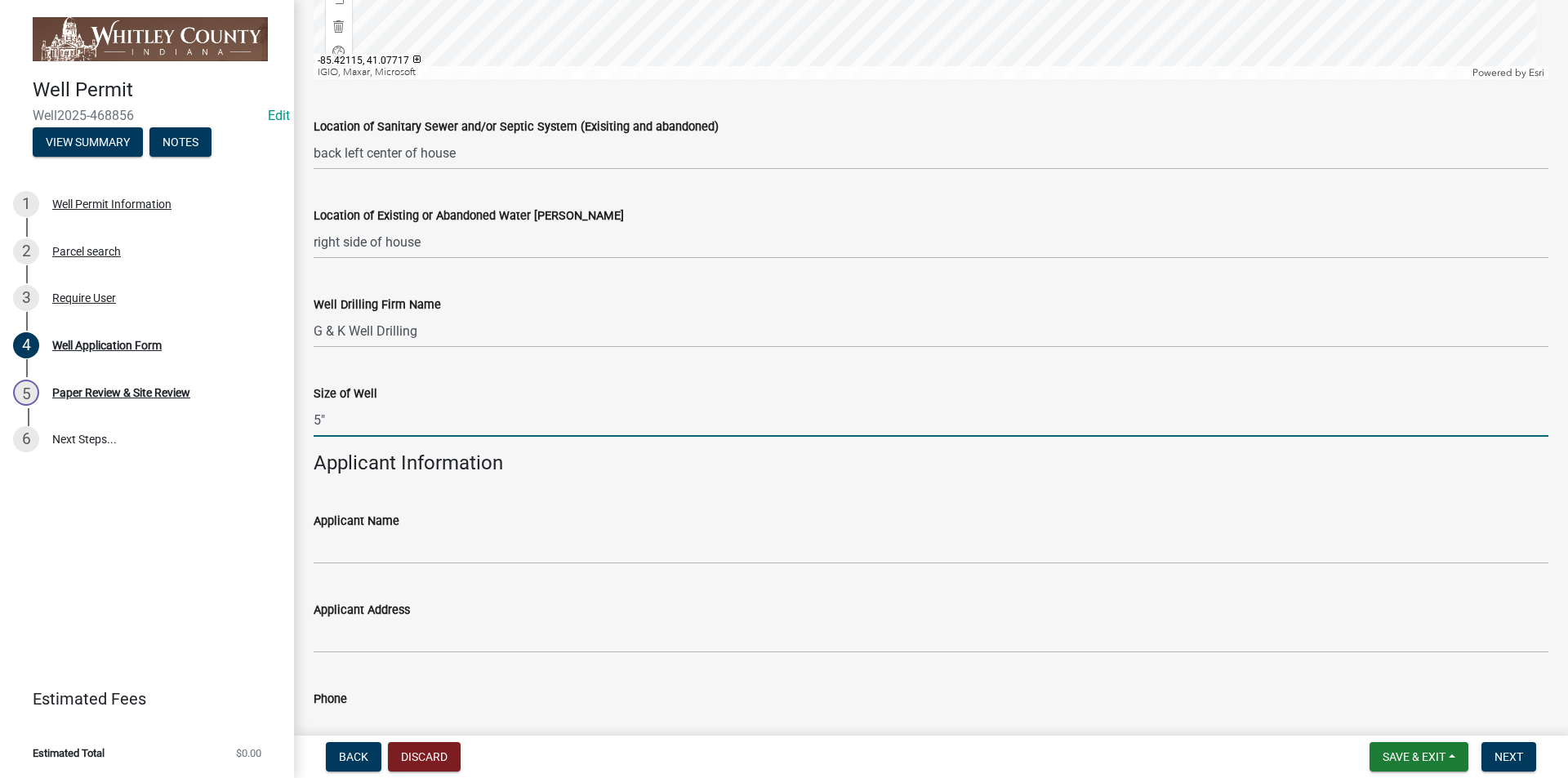
scroll to position [2041, 0]
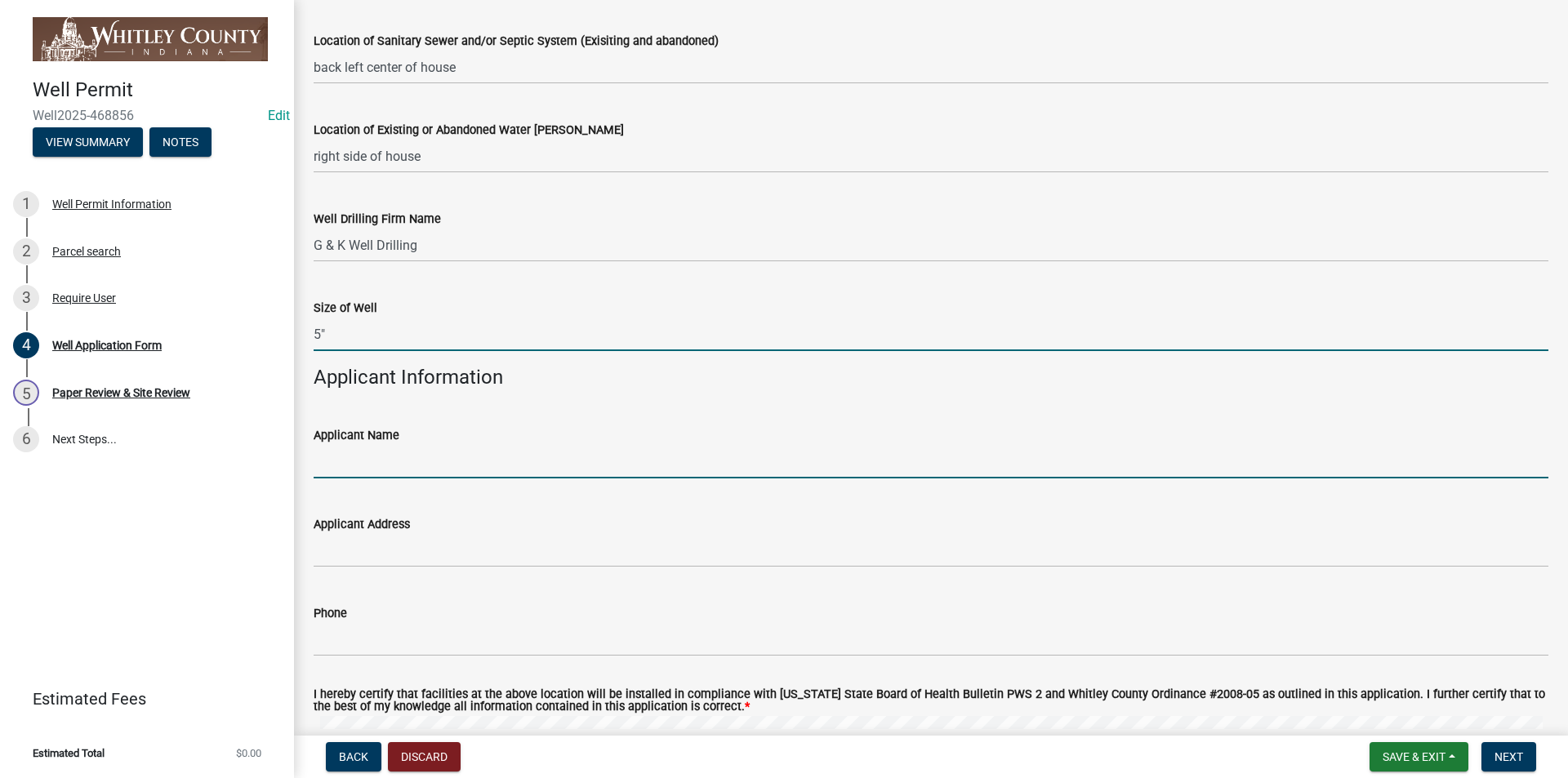
type input "5"
click at [334, 461] on input "Applicant Name" at bounding box center [930, 461] width 1235 height 33
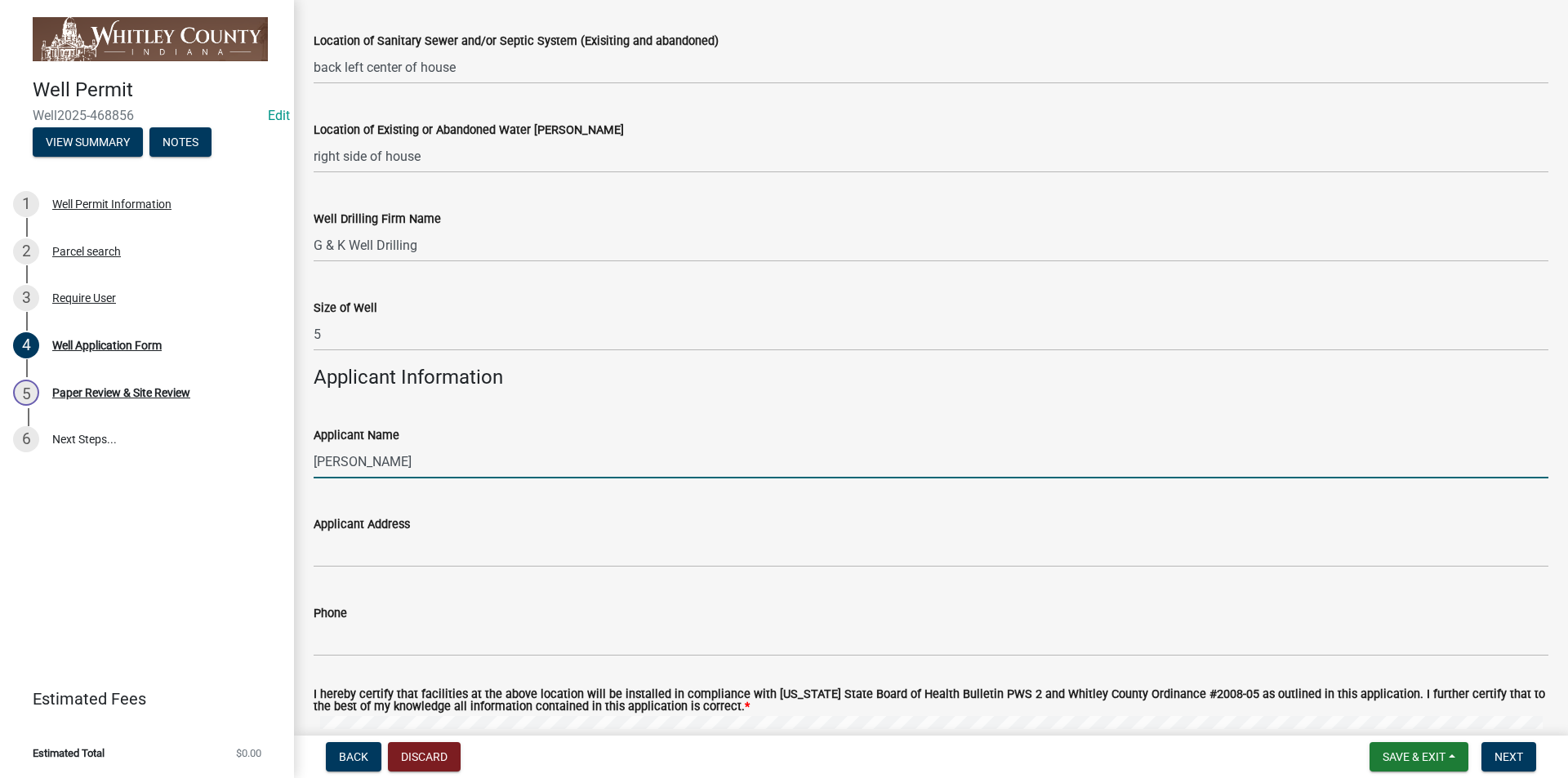
type input "[PERSON_NAME]"
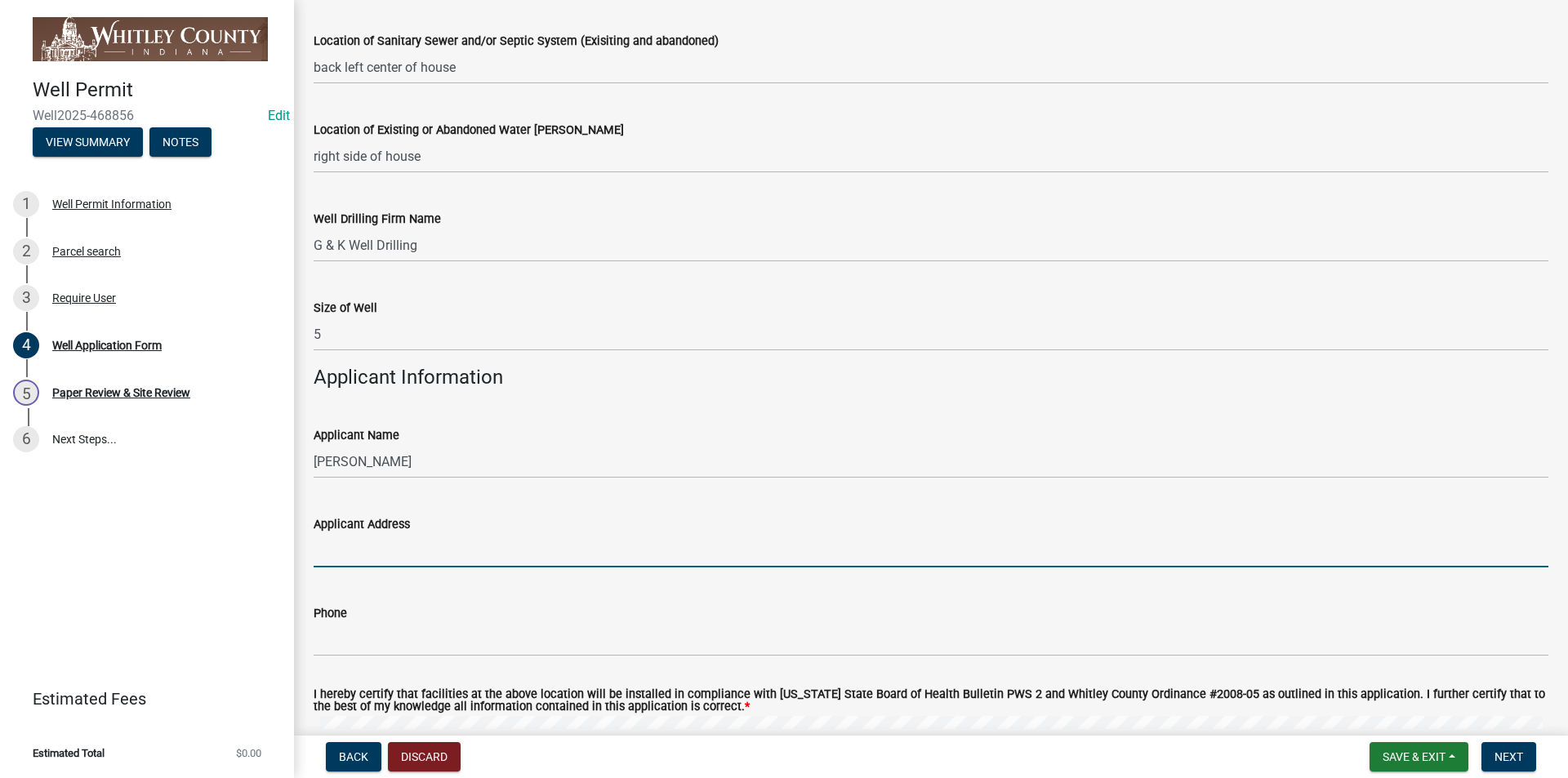
click at [350, 516] on input "Applicant Address" at bounding box center [930, 551] width 1235 height 33
click at [390, 516] on input "[STREET_ADDRESS][PERSON_NAME]" at bounding box center [930, 551] width 1235 height 33
type input "[STREET_ADDRESS]"
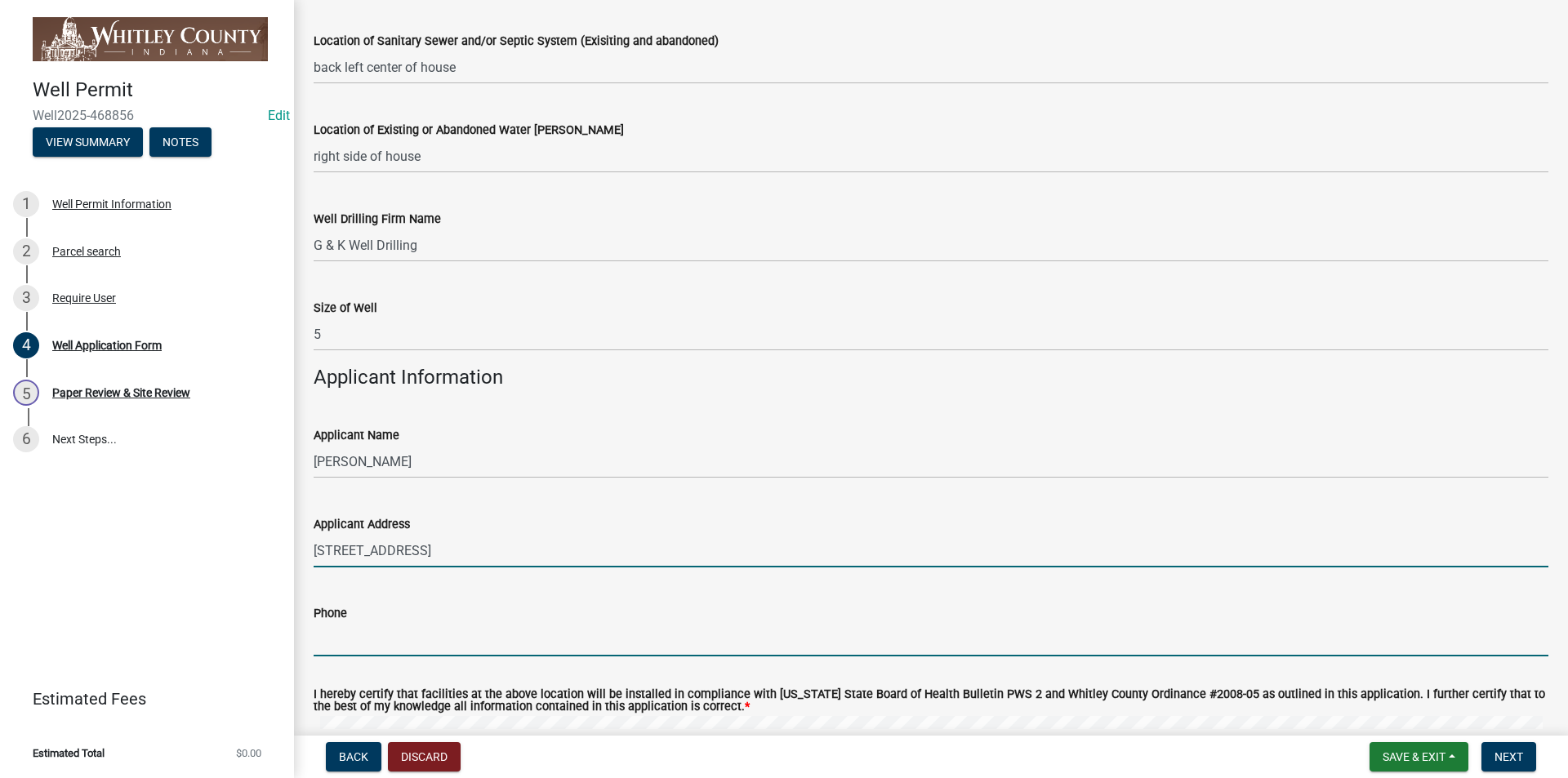
click at [333, 516] on input "Phone" at bounding box center [930, 639] width 1235 height 33
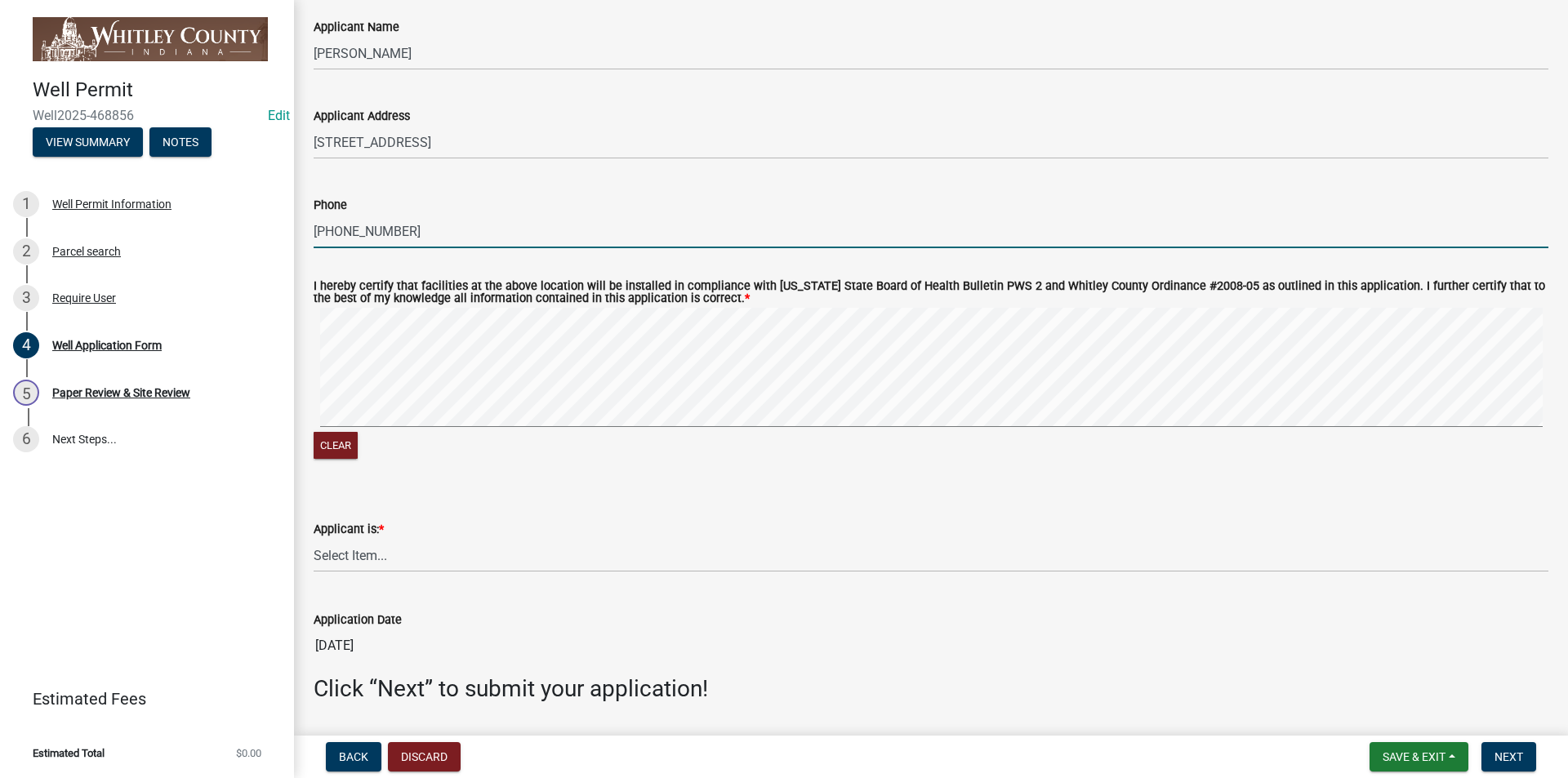
scroll to position [2501, 0]
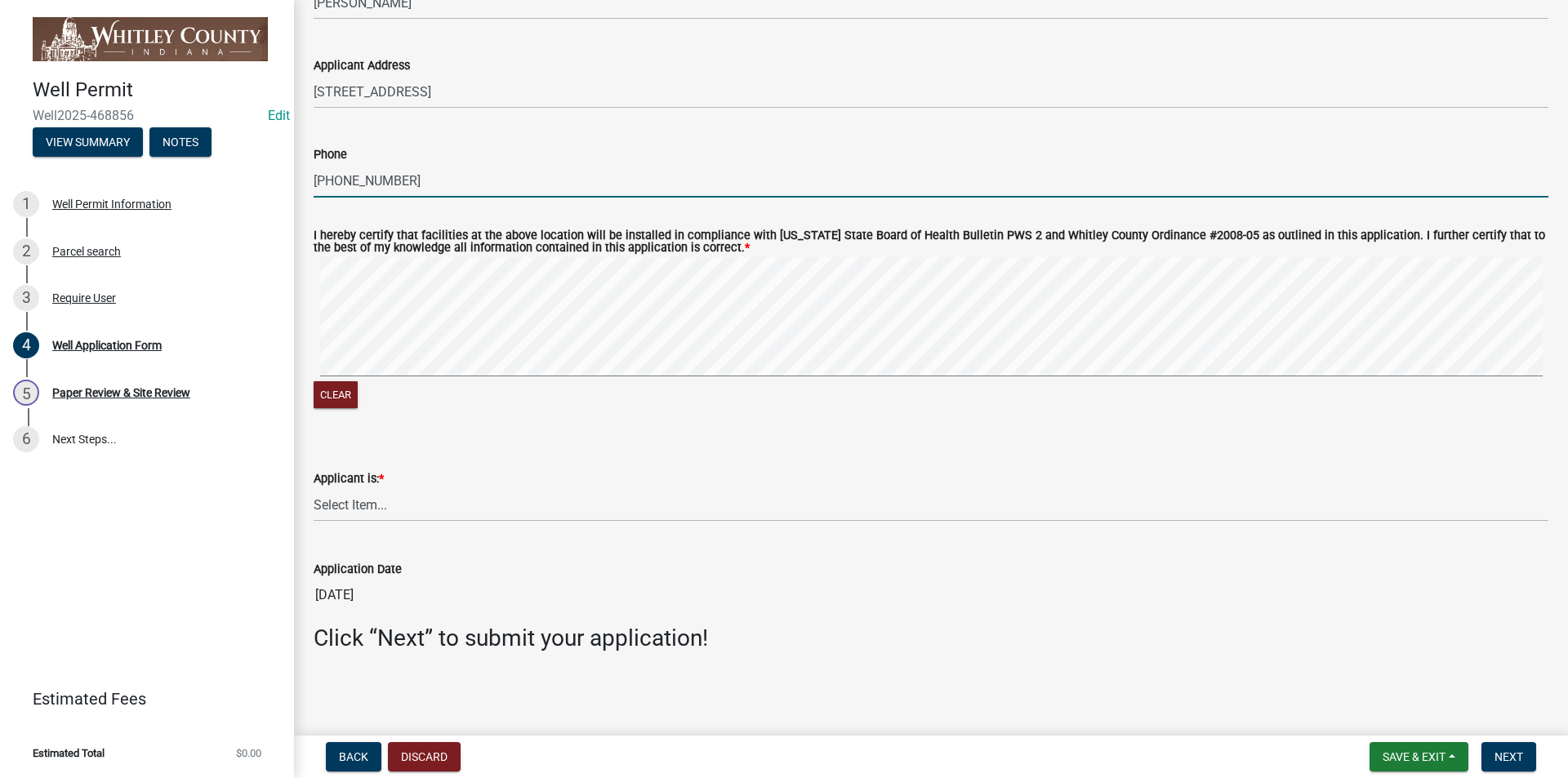
type input "[PHONE_NUMBER]"
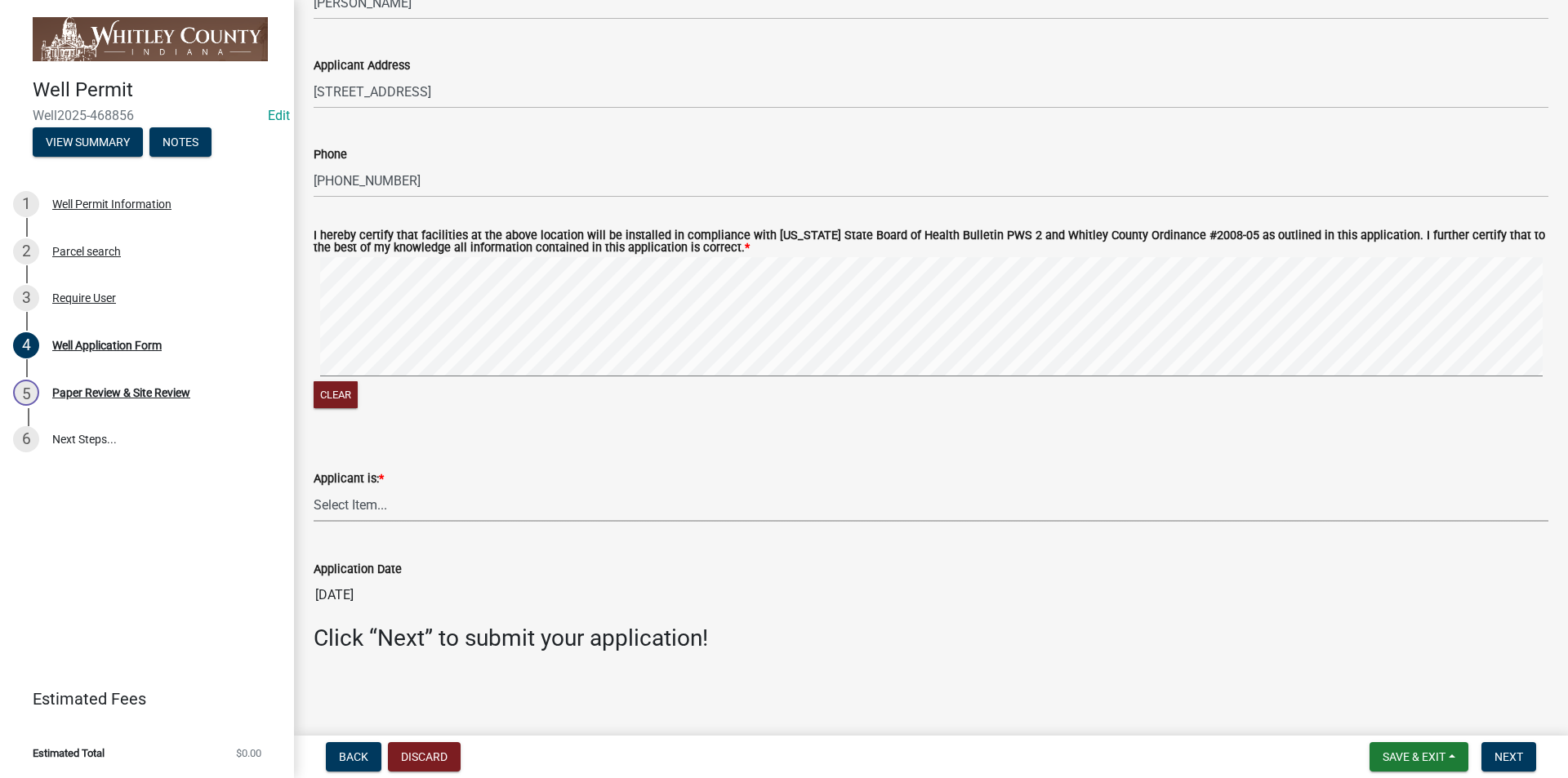
click at [343, 502] on select "Select Item... Owner Contractor Builder" at bounding box center [930, 505] width 1235 height 33
click at [313, 489] on select "Select Item... Owner Contractor Builder" at bounding box center [930, 505] width 1235 height 33
select select "e178e561-d893-4f30-b487-8ebb6532a1d4"
click at [821, 516] on span "Next" at bounding box center [1508, 756] width 29 height 13
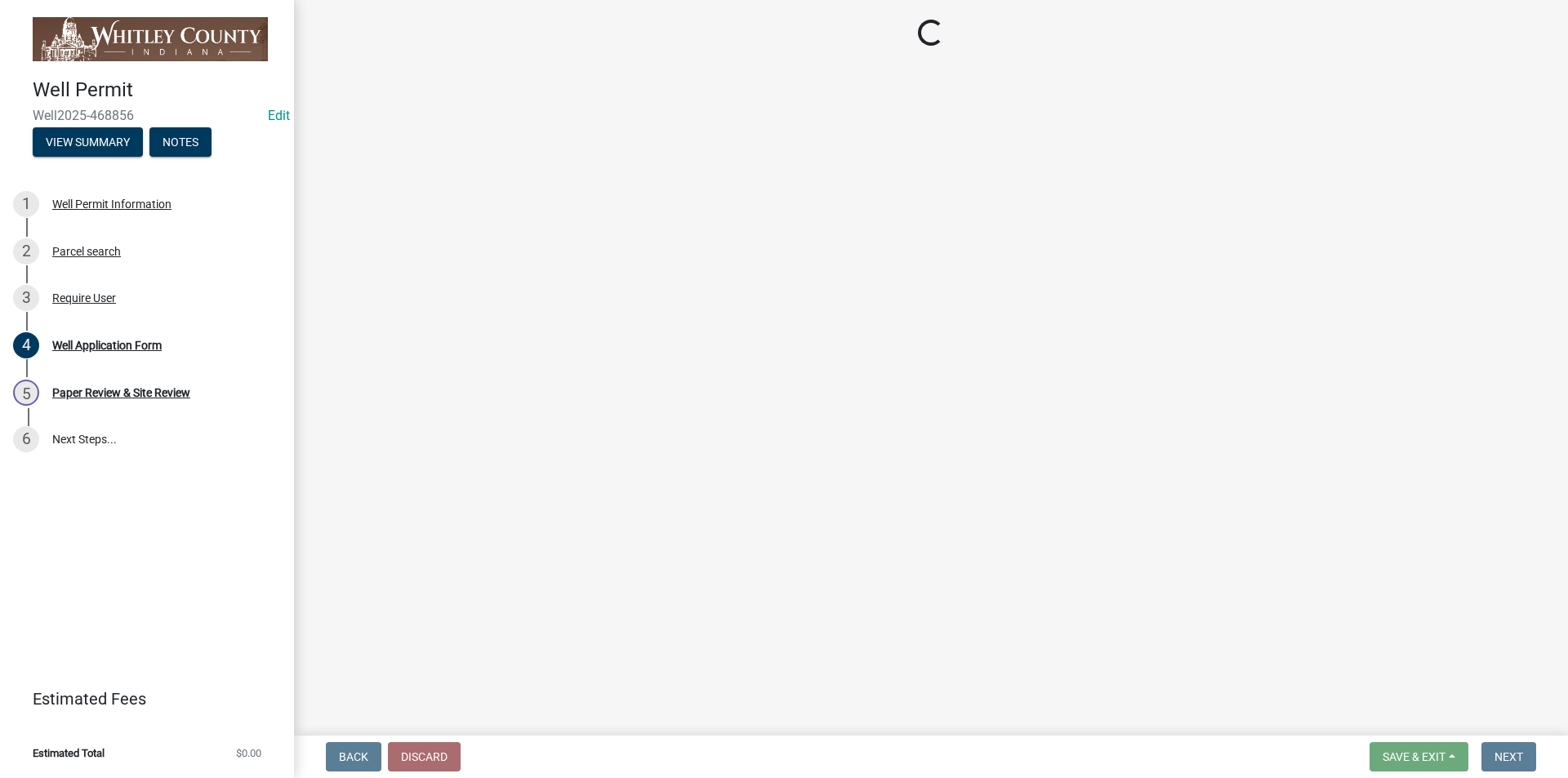
scroll to position [0, 0]
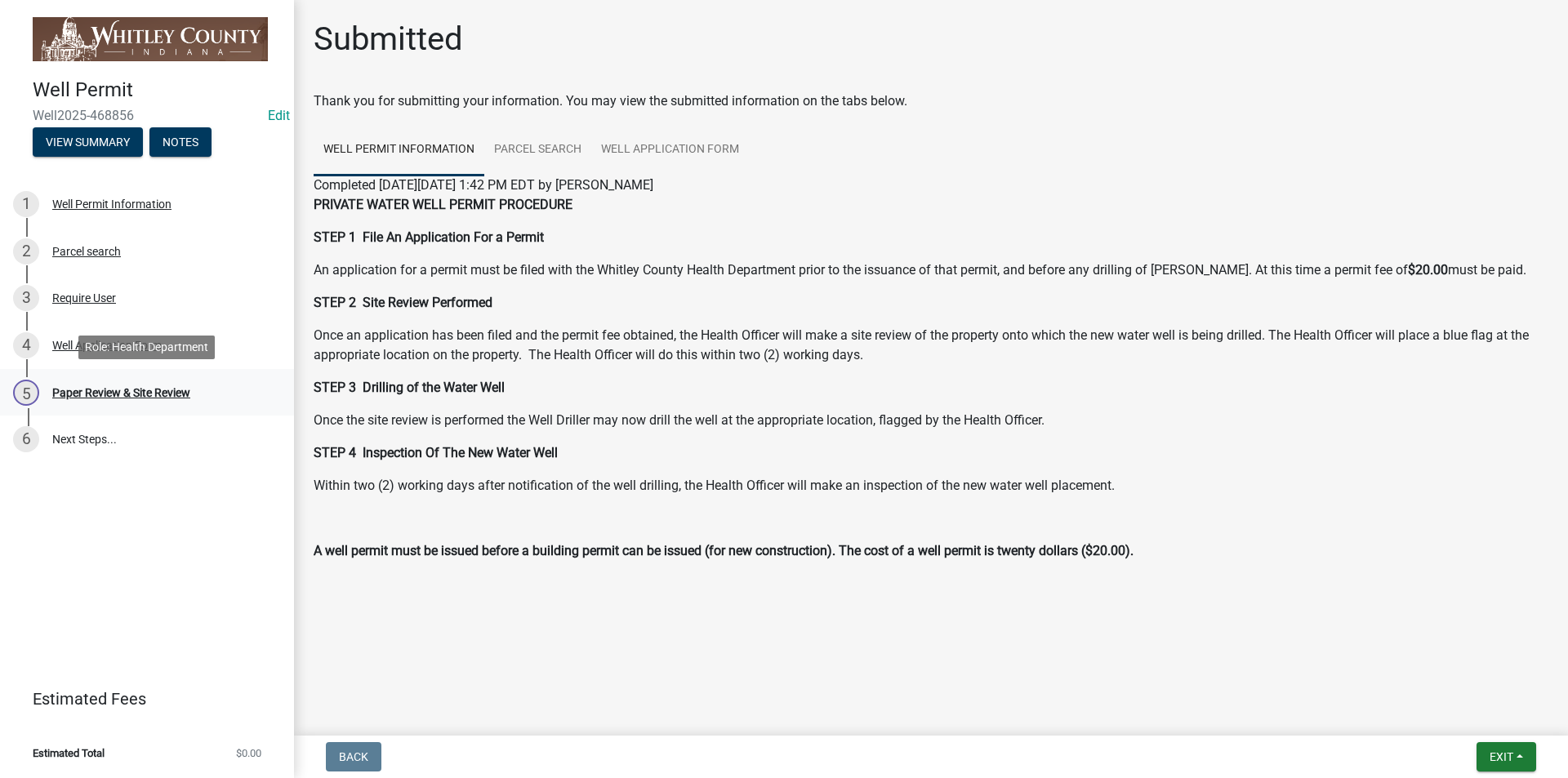
click at [133, 388] on div "Paper Review & Site Review" at bounding box center [121, 392] width 138 height 11
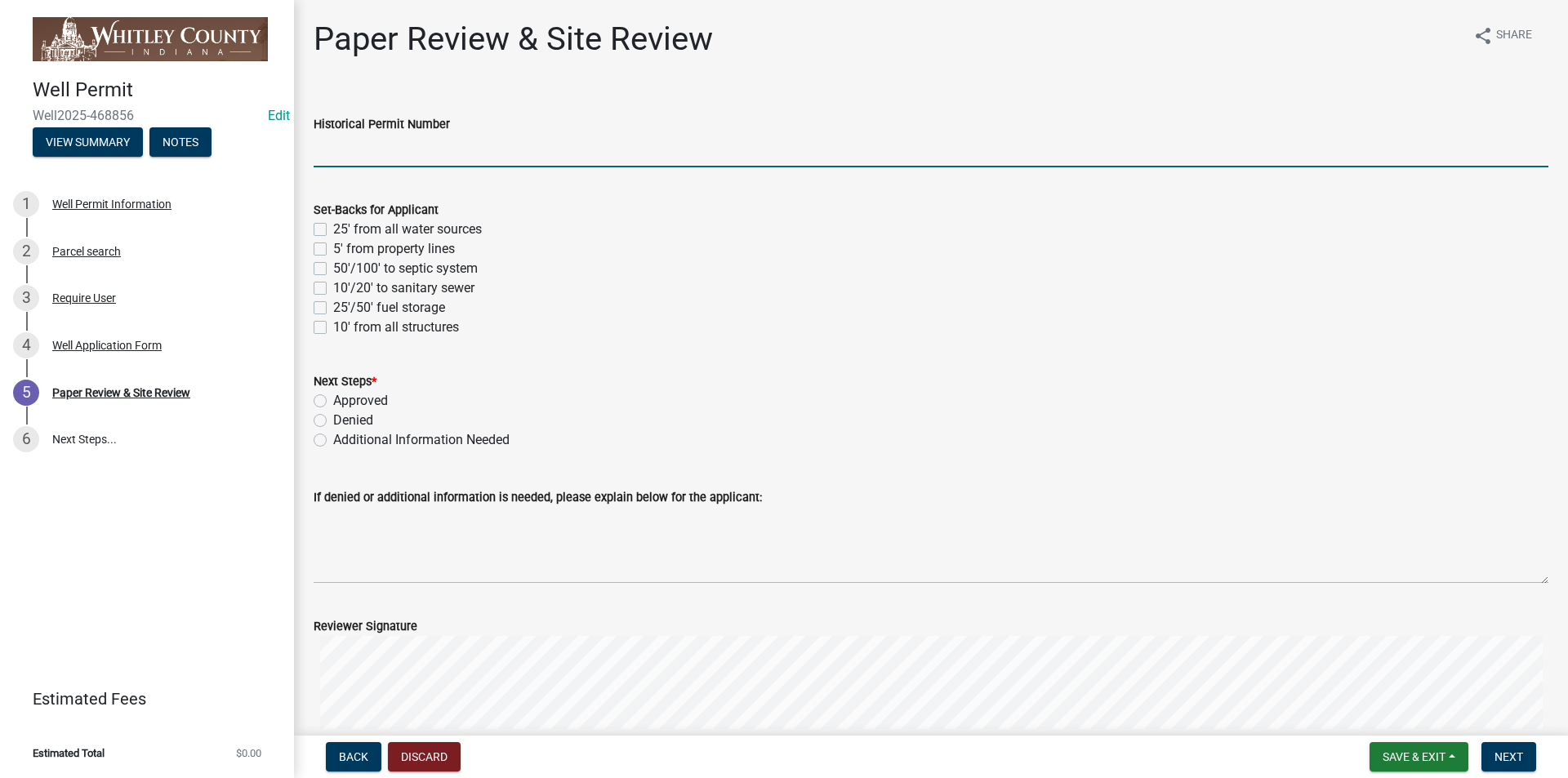
click at [328, 155] on input "Historical Permit Number" at bounding box center [930, 151] width 1235 height 33
type input "7589"
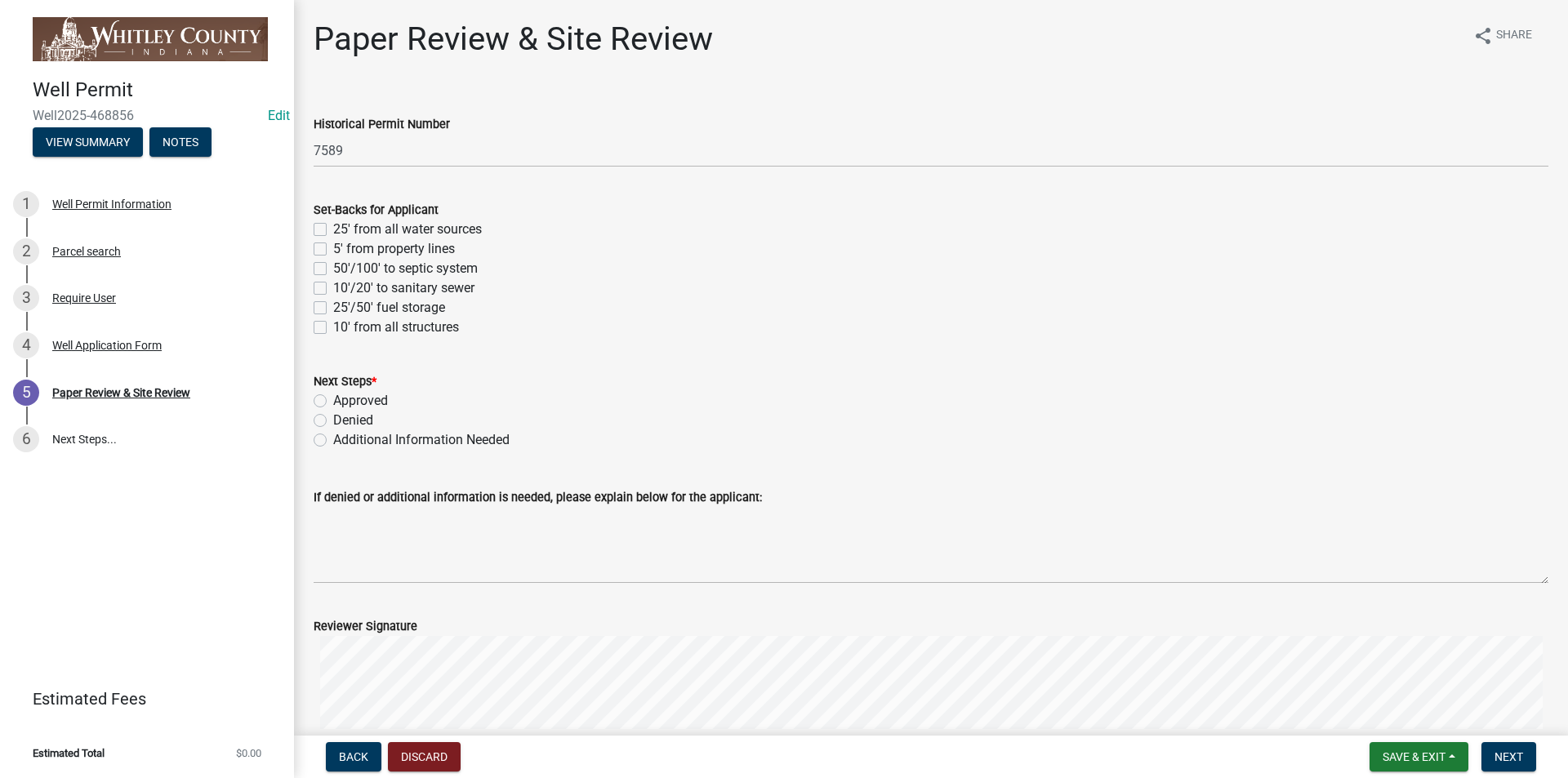
click at [333, 270] on label "50'/100' to septic system" at bounding box center [405, 268] width 145 height 19
click at [333, 269] on input "50'/100' to septic system" at bounding box center [339, 264] width 11 height 11
checkbox input "true"
checkbox input "false"
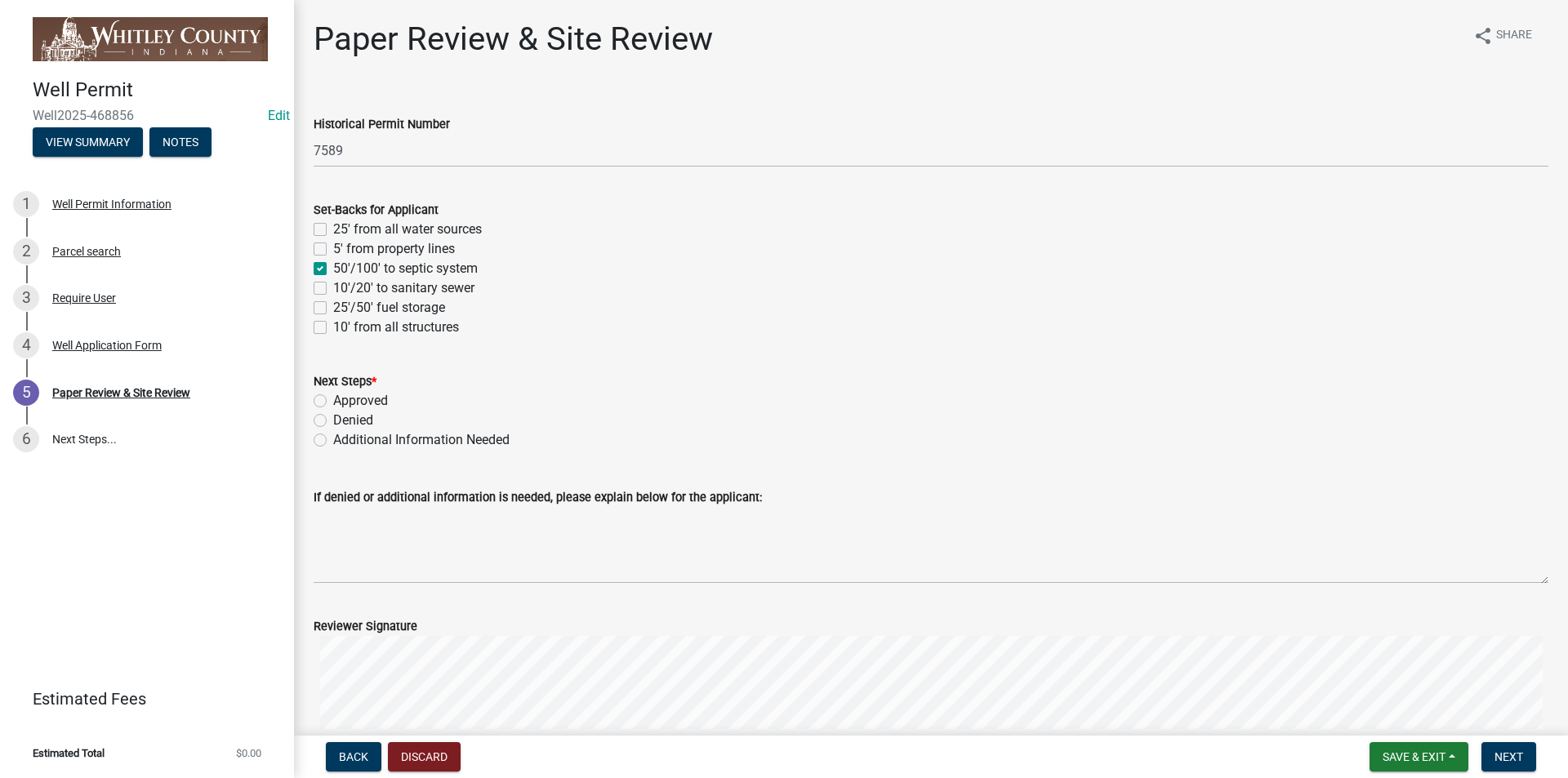
checkbox input "true"
checkbox input "false"
click at [333, 330] on label "10' from all structures" at bounding box center [396, 327] width 125 height 19
click at [333, 328] on input "10' from all structures" at bounding box center [339, 323] width 11 height 11
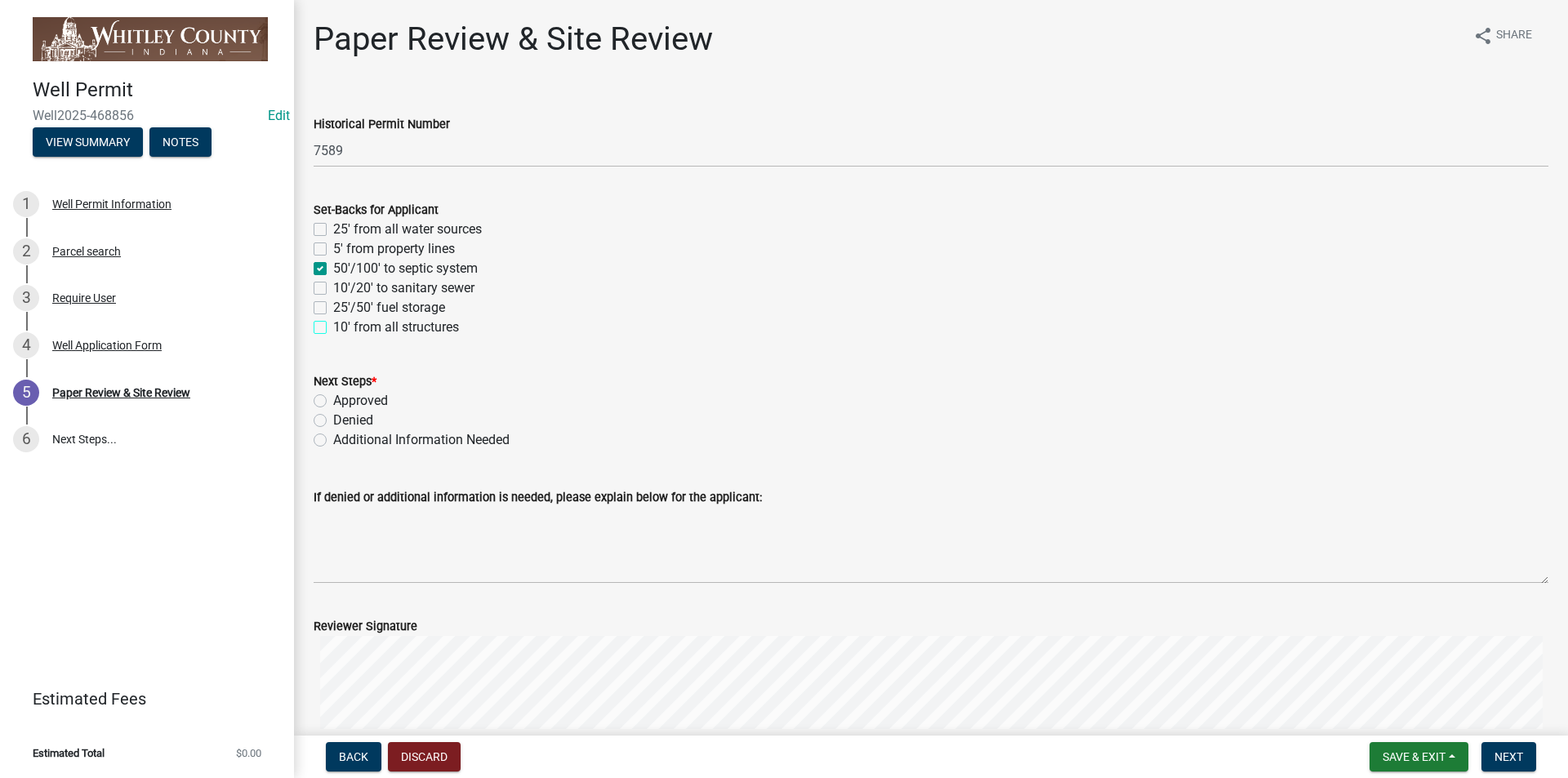
checkbox input "true"
checkbox input "false"
checkbox input "true"
checkbox input "false"
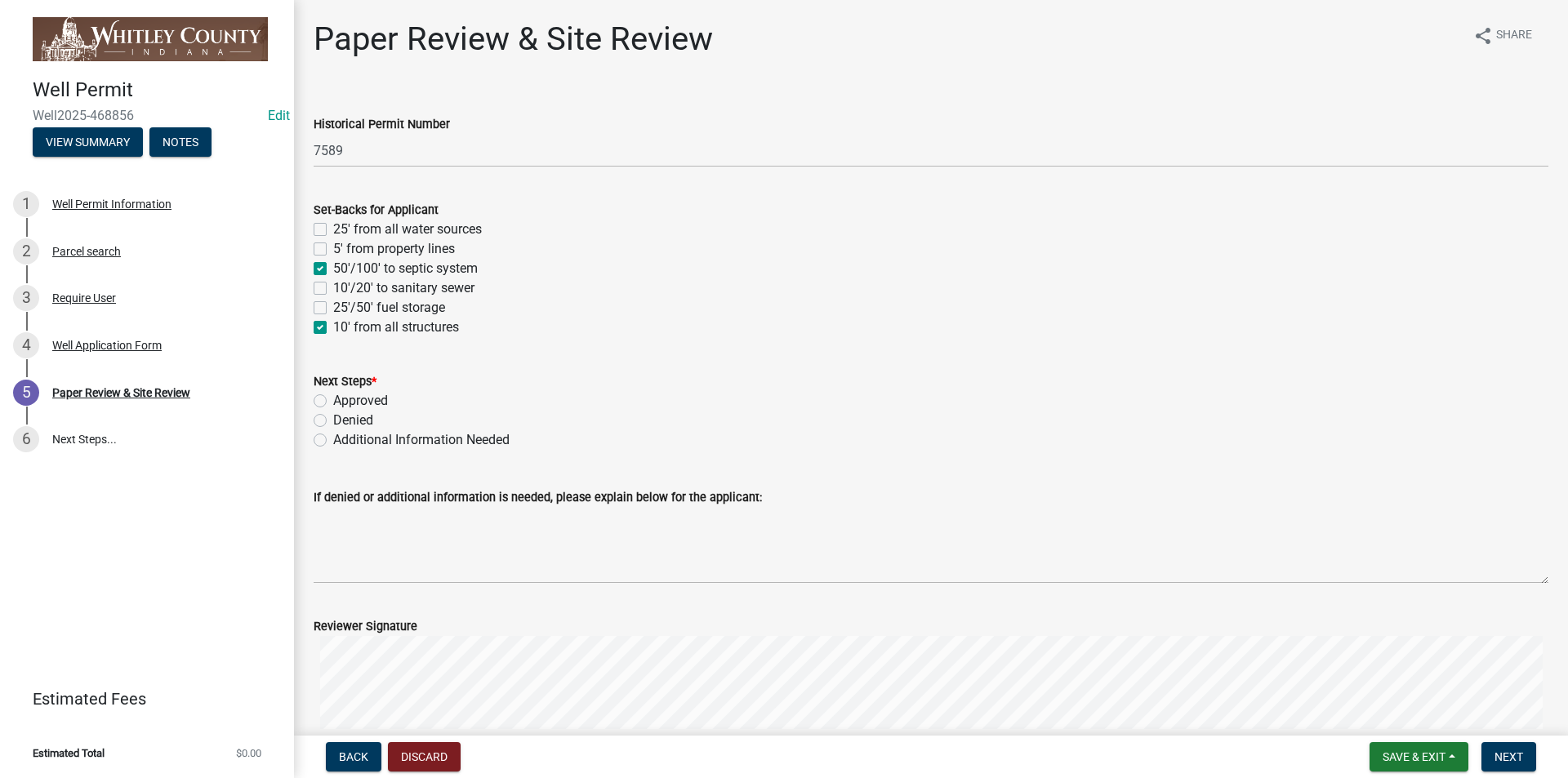
checkbox input "false"
checkbox input "true"
click at [333, 249] on label "5' from property lines" at bounding box center [394, 249] width 122 height 19
click at [333, 249] on input "5' from property lines" at bounding box center [339, 245] width 11 height 11
checkbox input "true"
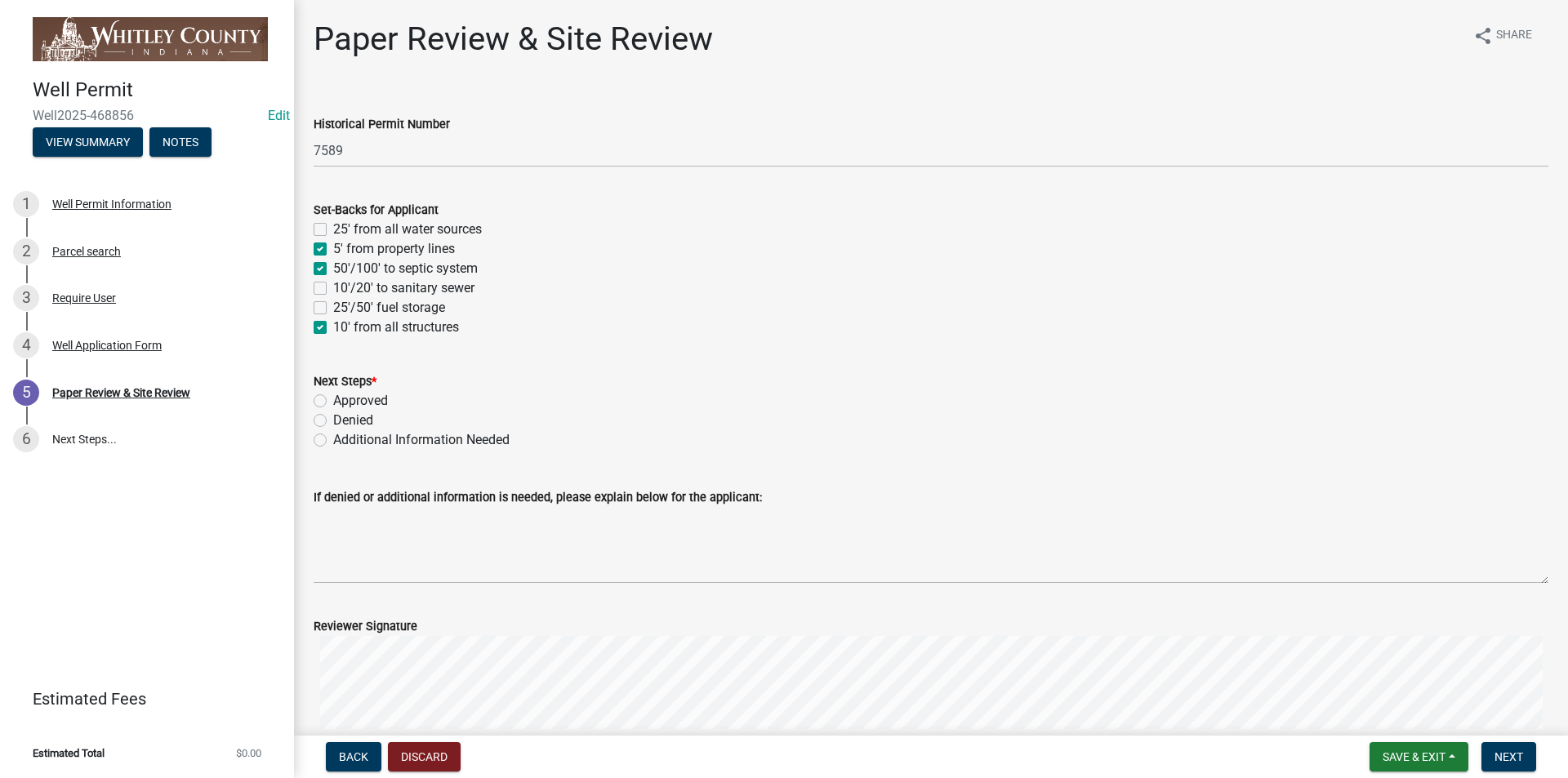
checkbox input "false"
checkbox input "true"
checkbox input "false"
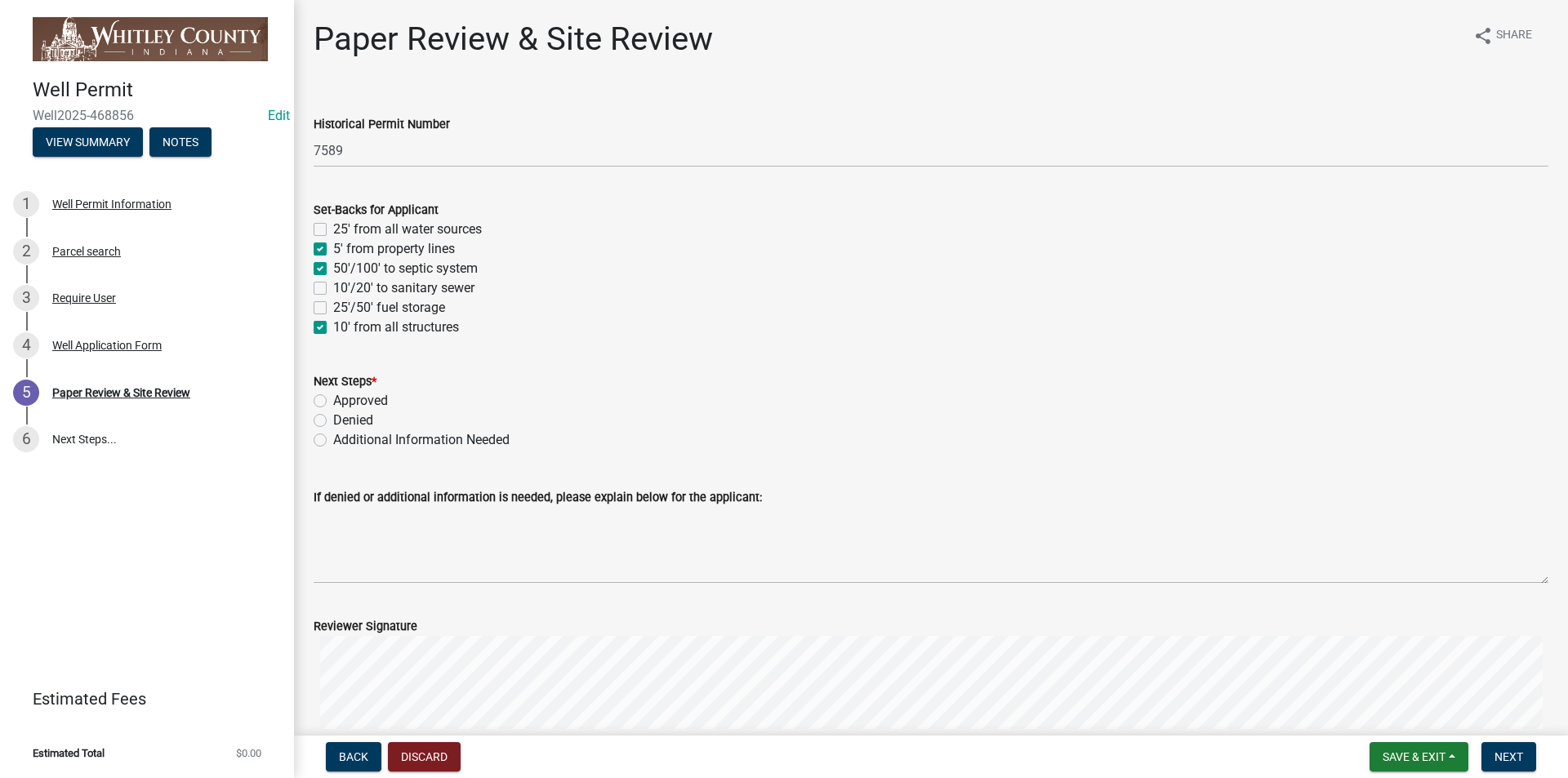
checkbox input "true"
click at [333, 286] on label "10'/20' to sanitary sewer" at bounding box center [404, 288] width 141 height 19
click at [333, 286] on input "10'/20' to sanitary sewer" at bounding box center [339, 283] width 11 height 11
checkbox input "true"
checkbox input "false"
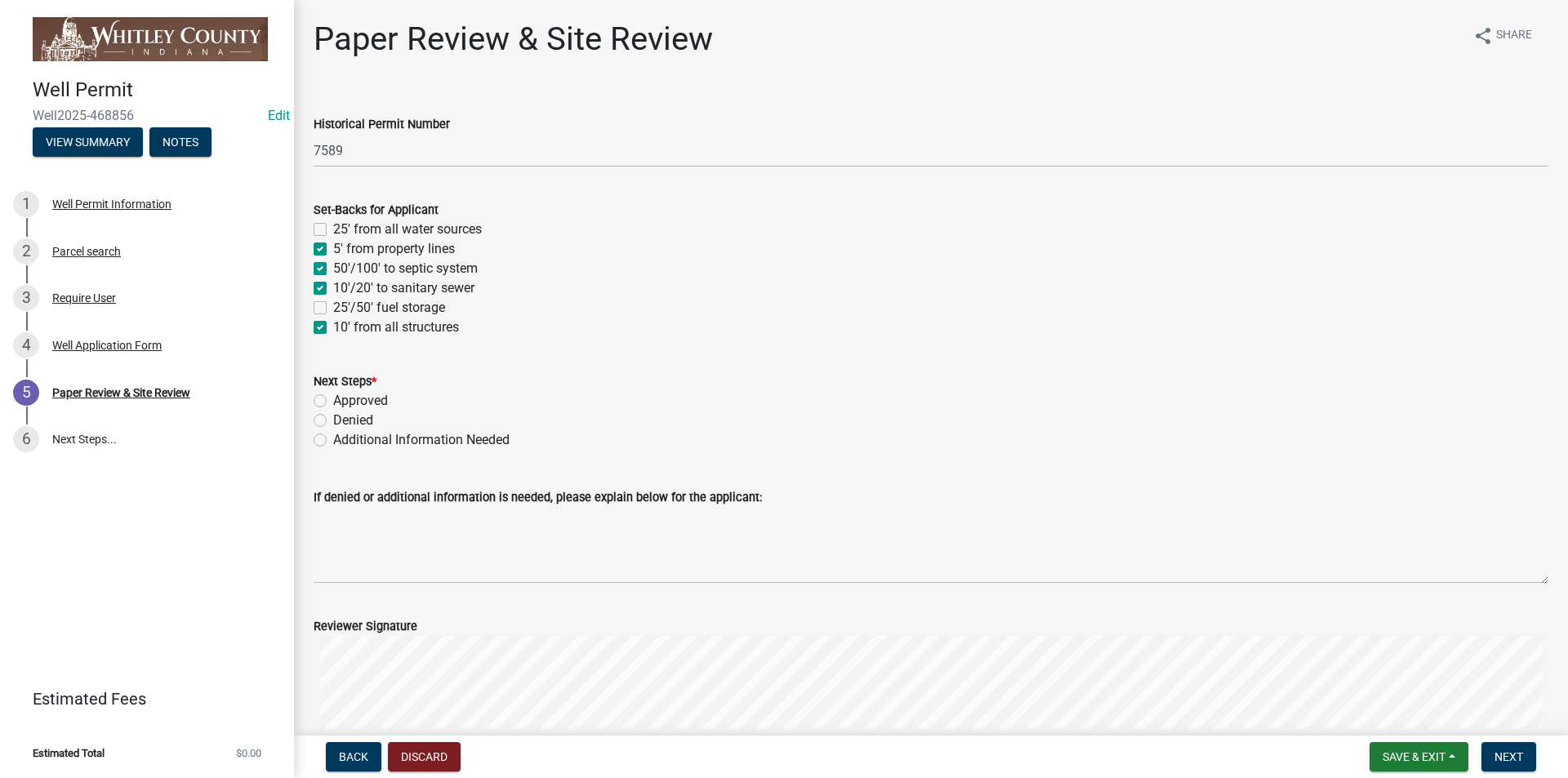
checkbox input "true"
checkbox input "false"
checkbox input "true"
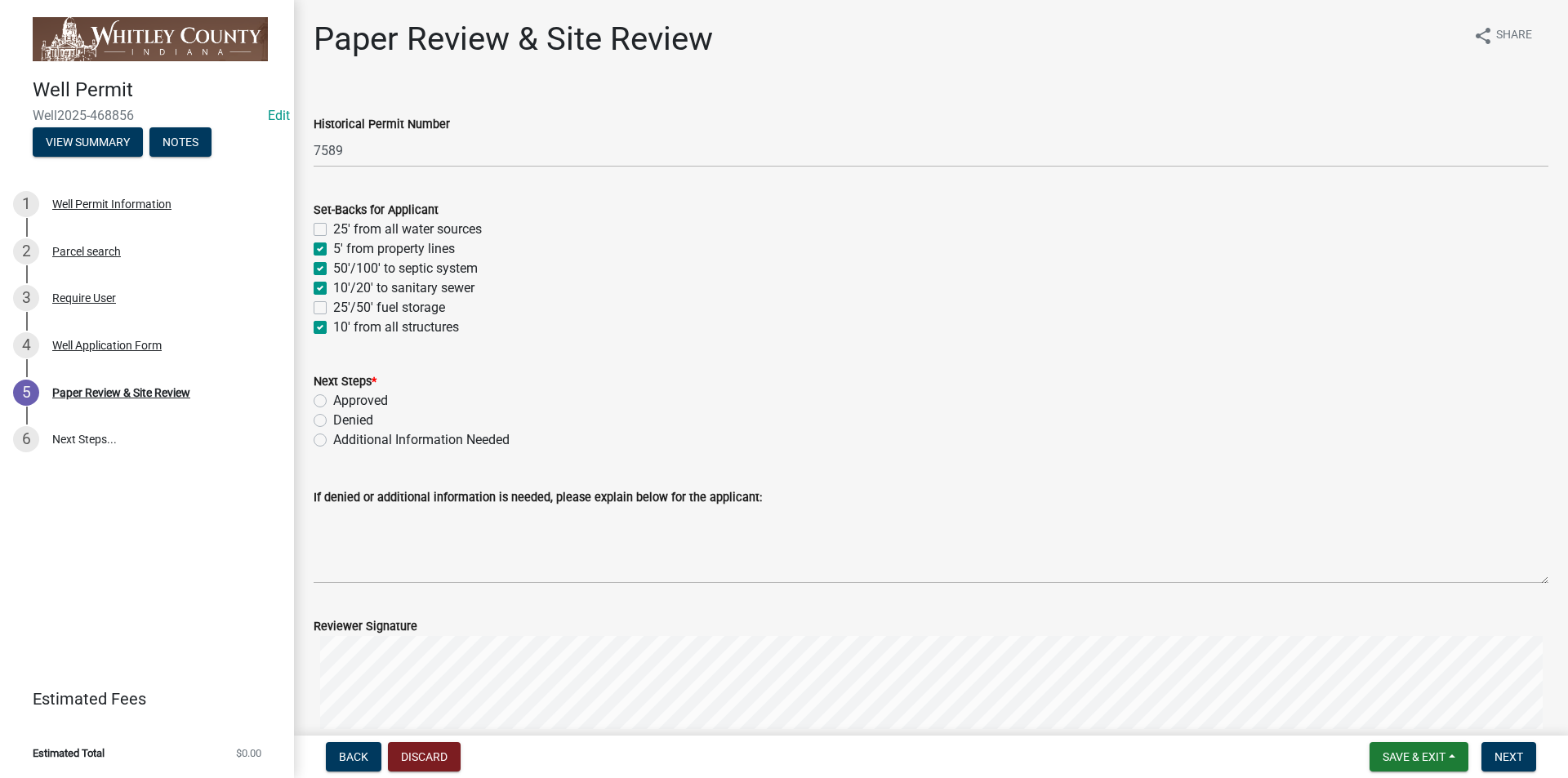
click at [333, 400] on label "Approved" at bounding box center [361, 401] width 54 height 19
click at [333, 400] on input "Approved" at bounding box center [339, 396] width 11 height 11
radio input "true"
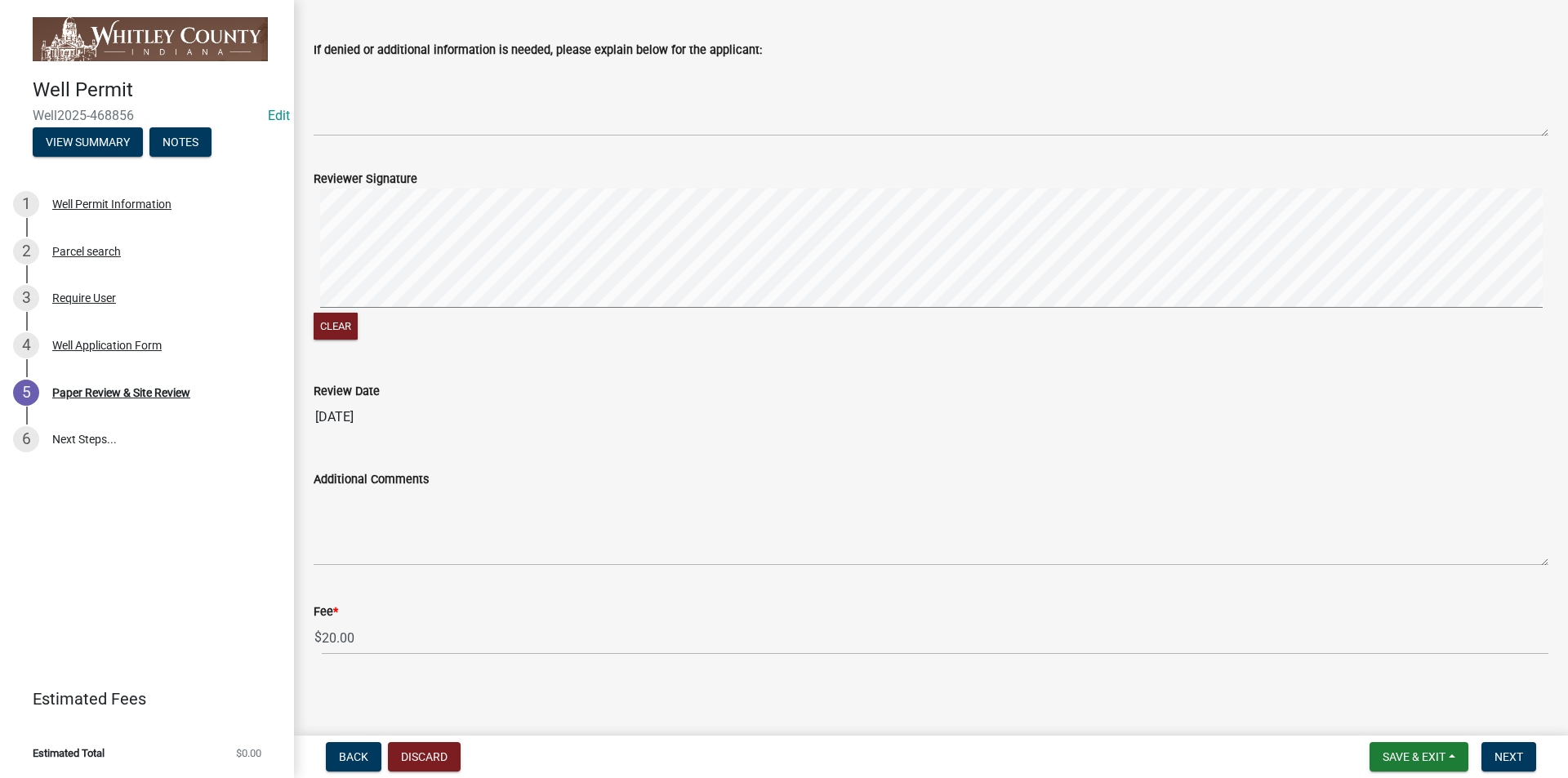
scroll to position [452, 0]
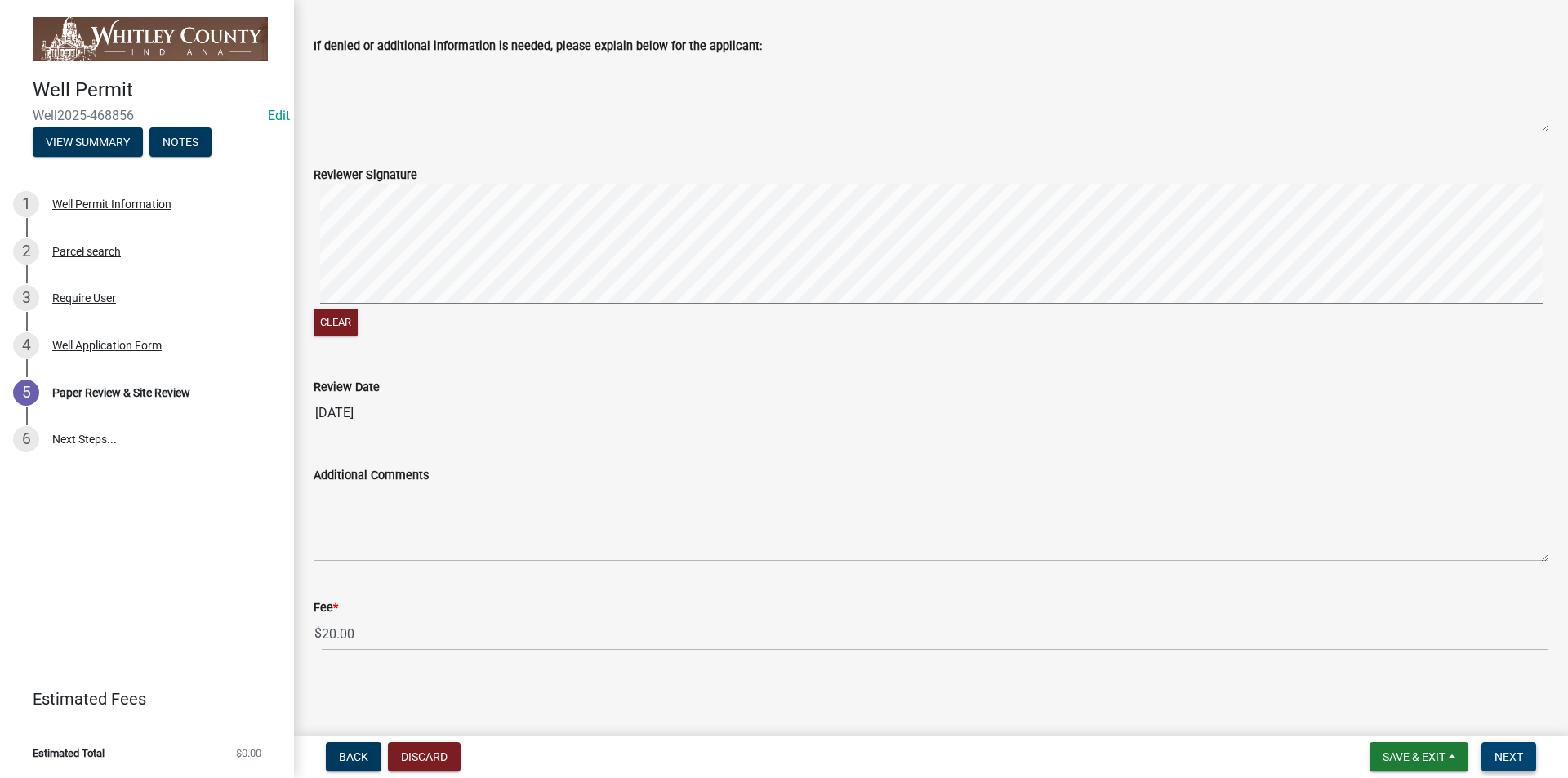
click at [821, 516] on span "Next" at bounding box center [1508, 756] width 29 height 13
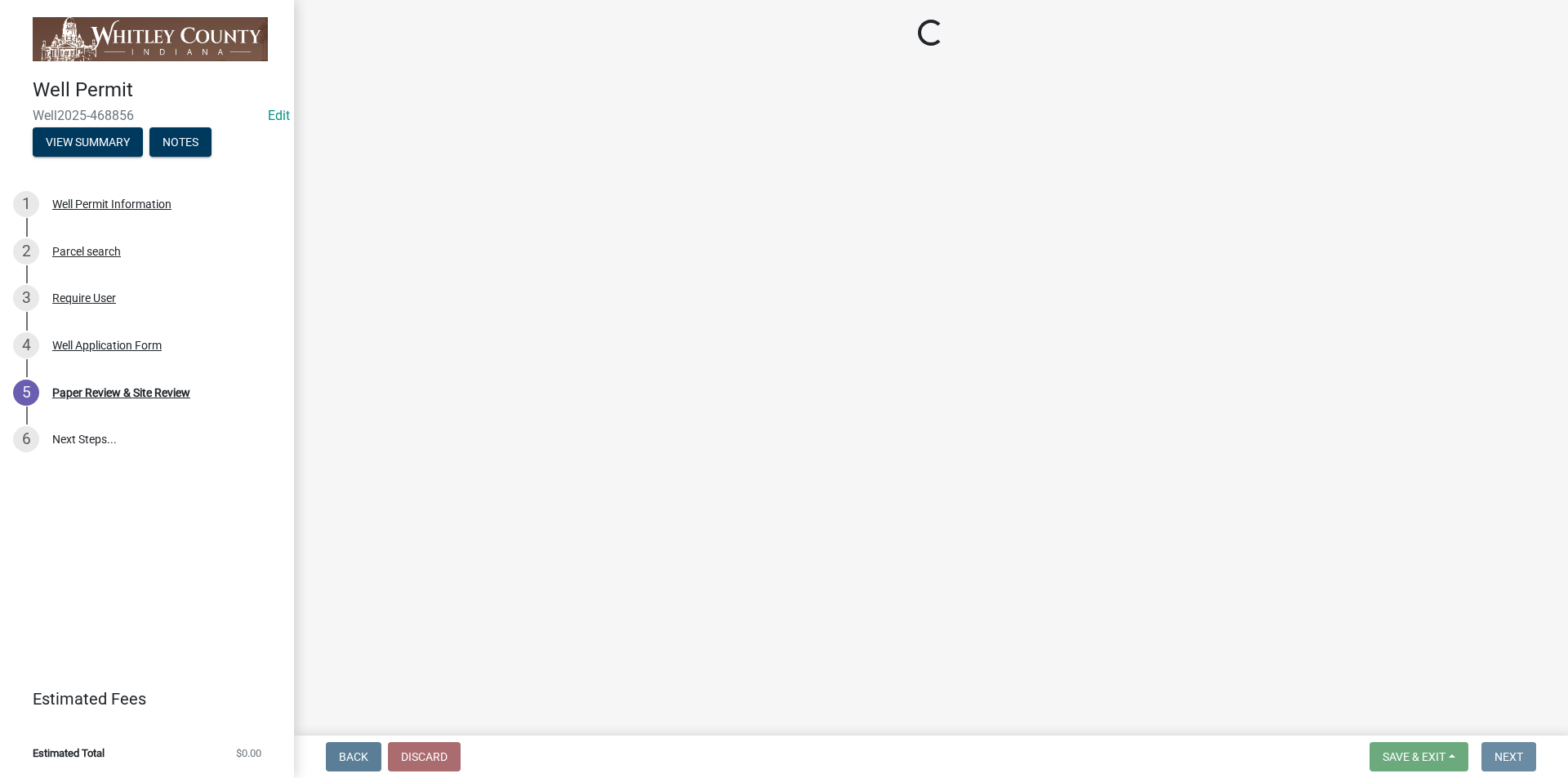
scroll to position [0, 0]
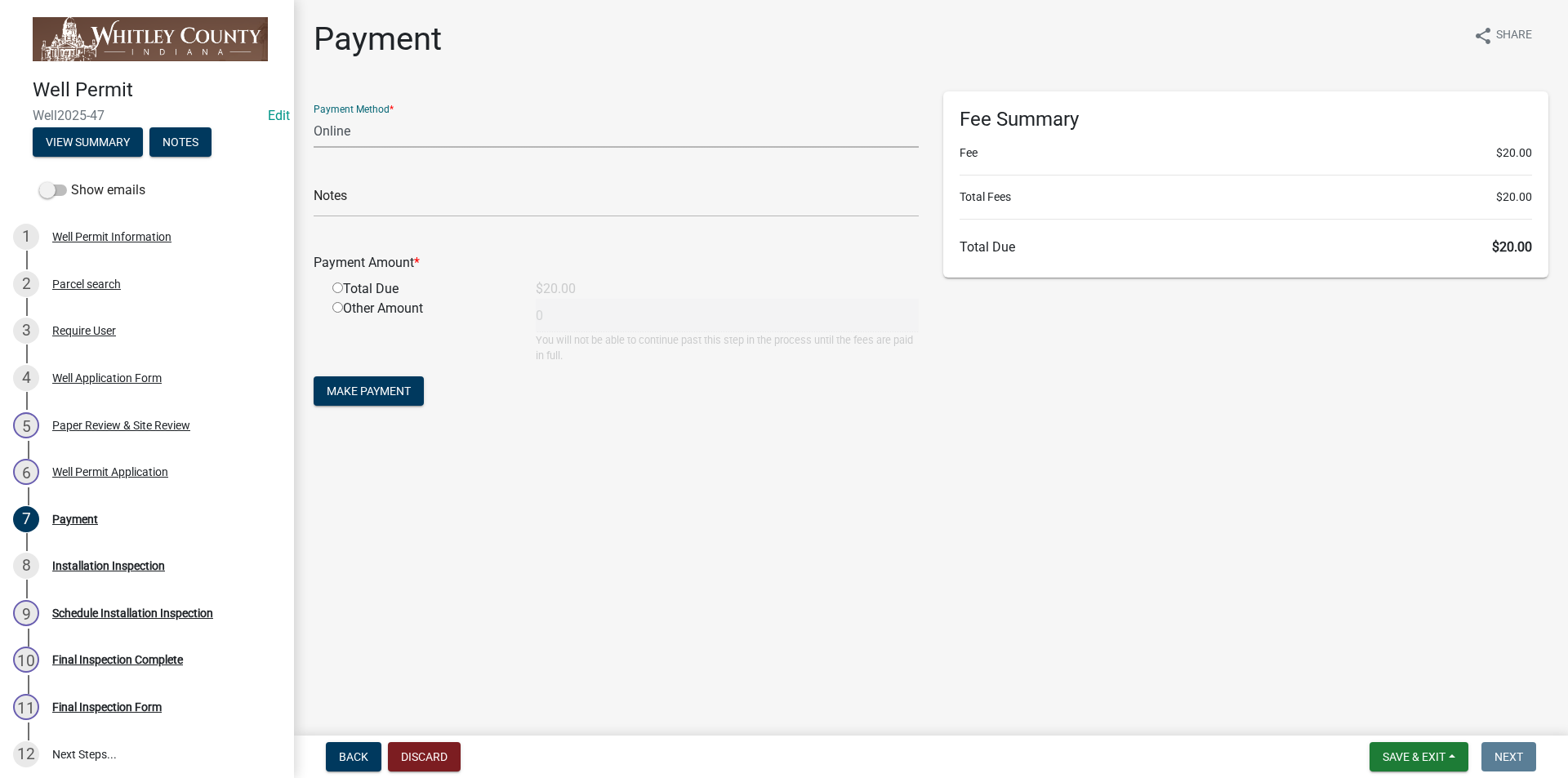
click at [318, 135] on select "Credit Card POS Check Cash Online" at bounding box center [616, 131] width 605 height 33
select select "2: 1"
click at [313, 114] on select "Credit Card POS Check Cash Online" at bounding box center [616, 131] width 605 height 33
click at [334, 284] on input "radio" at bounding box center [338, 288] width 11 height 11
radio input "true"
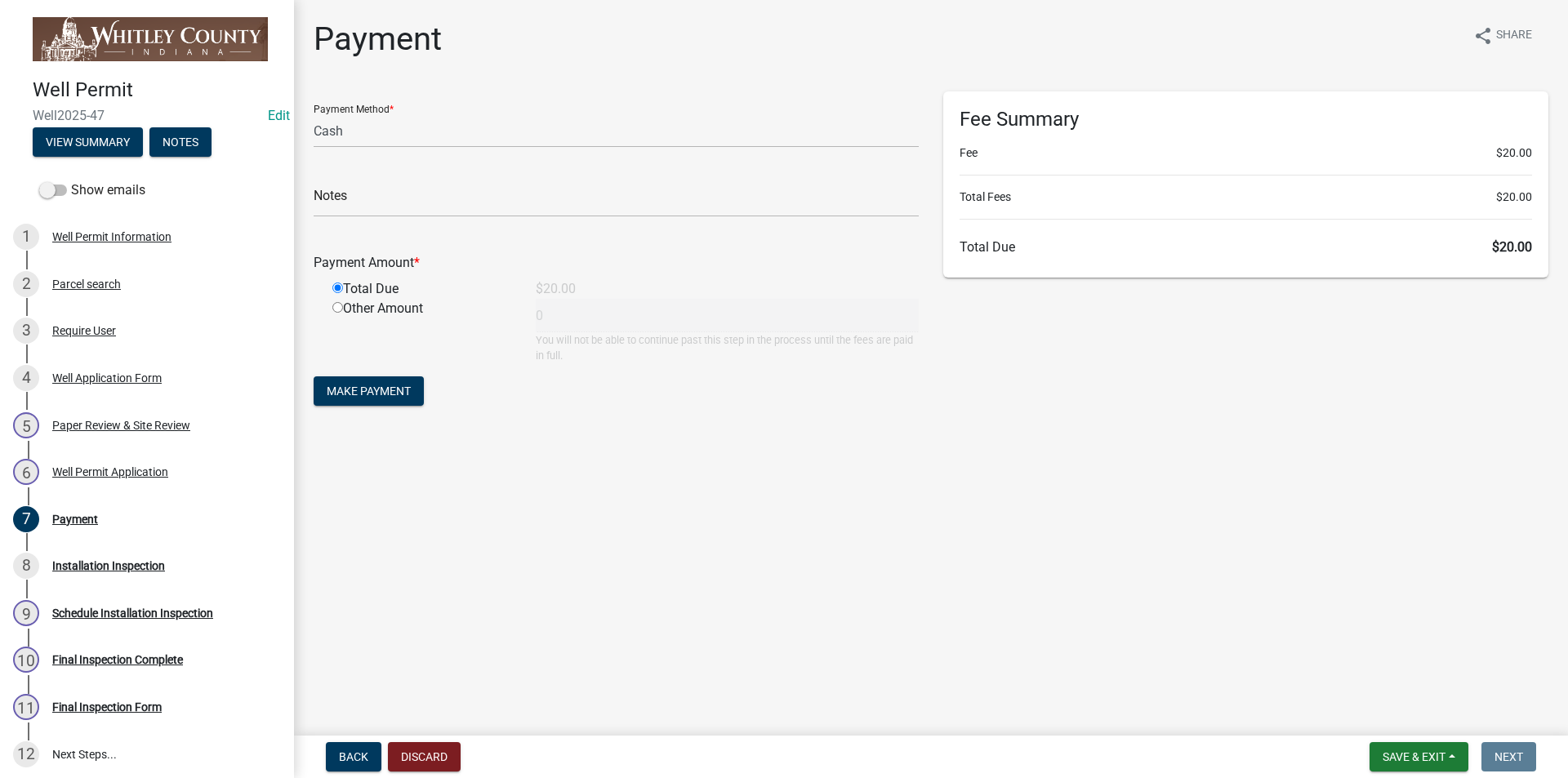
type input "20"
click at [353, 387] on span "Make Payment" at bounding box center [369, 390] width 84 height 13
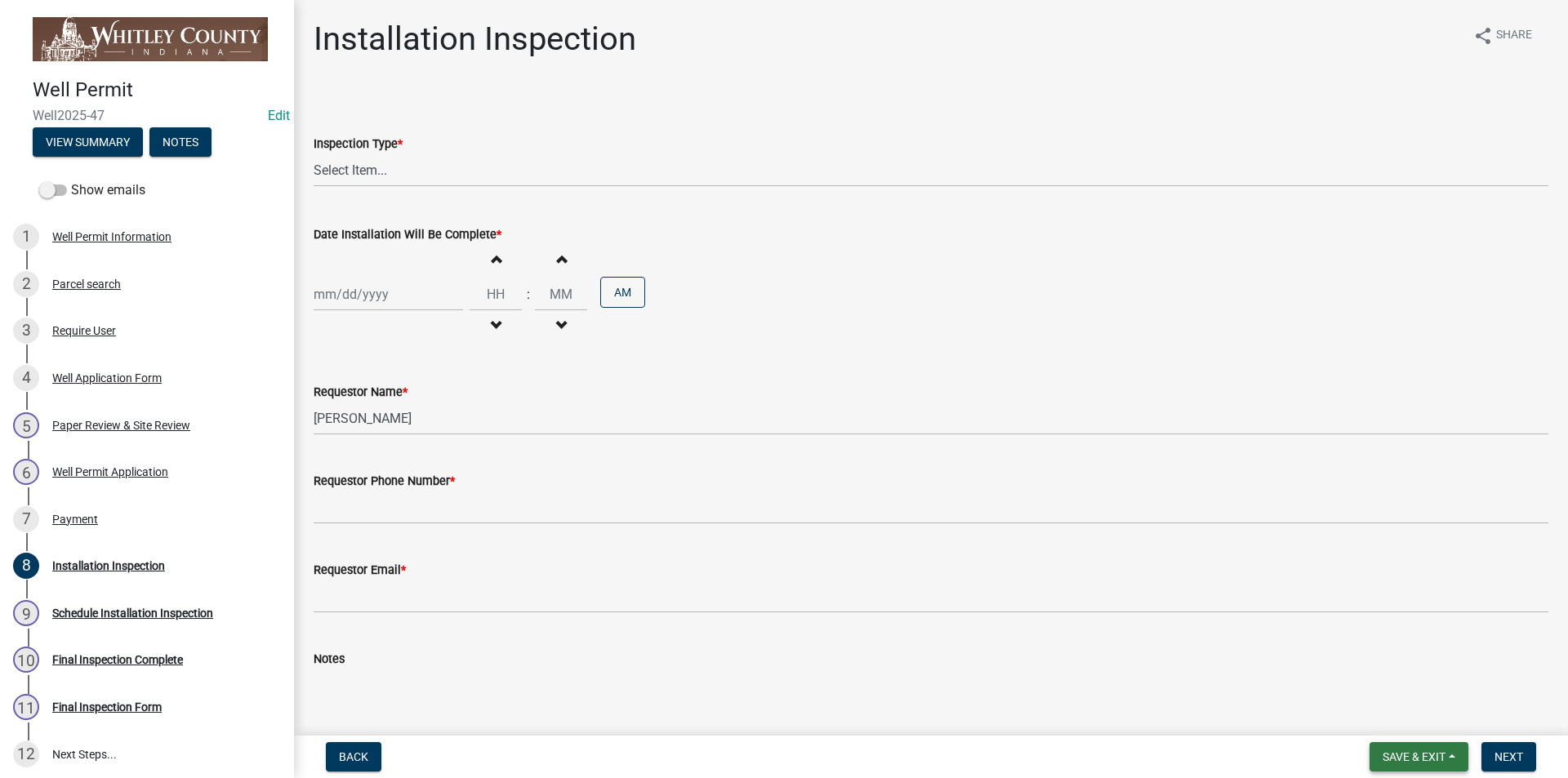
click at [821, 516] on span "Save & Exit" at bounding box center [1414, 756] width 63 height 13
click at [821, 516] on button "Save & Exit" at bounding box center [1403, 714] width 131 height 39
